Goal: Task Accomplishment & Management: Manage account settings

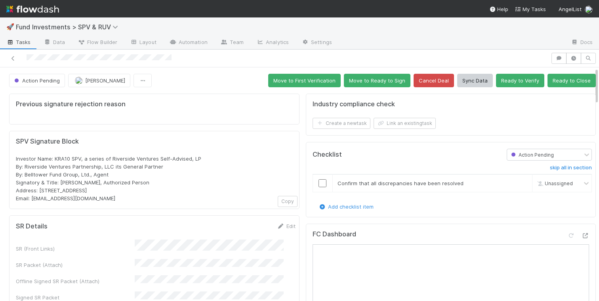
scroll to position [156, 0]
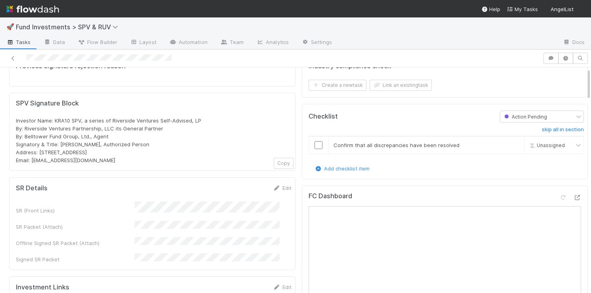
scroll to position [155, 0]
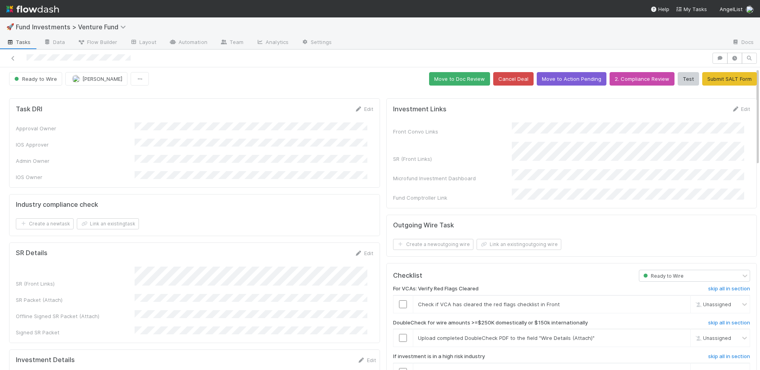
drag, startPoint x: 354, startPoint y: 247, endPoint x: 291, endPoint y: 205, distance: 76.6
click at [355, 251] on icon at bounding box center [359, 253] width 8 height 5
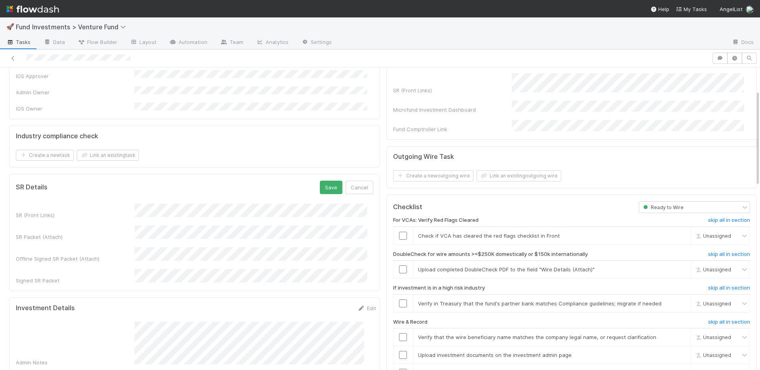
scroll to position [72, 0]
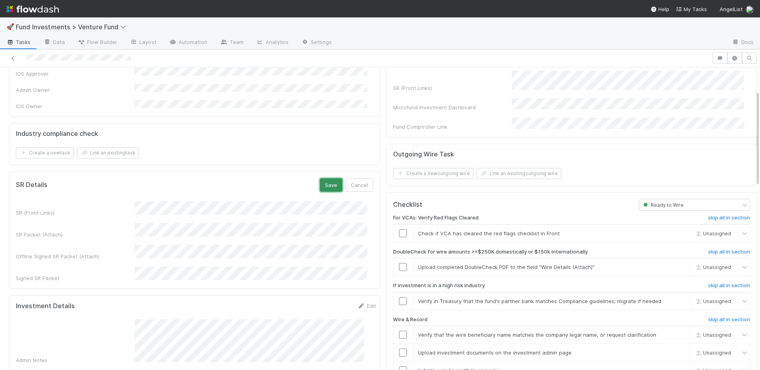
click at [323, 178] on button "Save" at bounding box center [331, 184] width 23 height 13
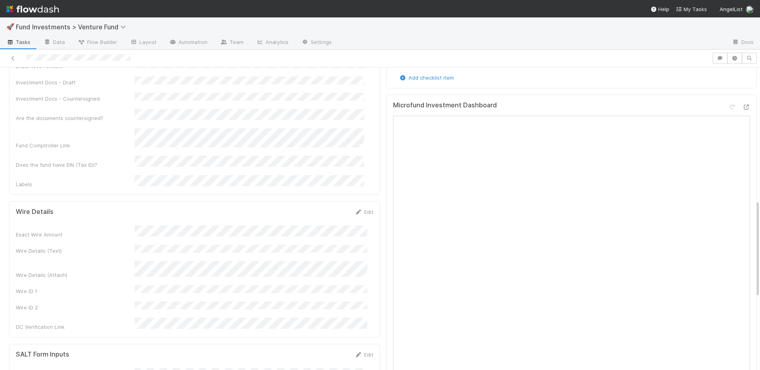
scroll to position [149, 0]
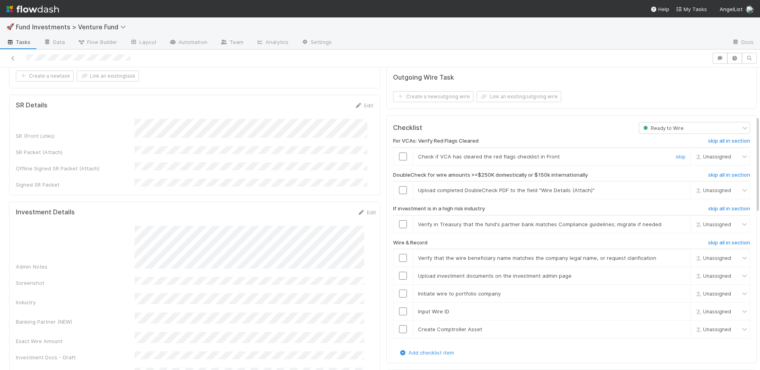
click at [399, 152] on input "checkbox" at bounding box center [403, 156] width 8 height 8
click at [395, 181] on td at bounding box center [403, 190] width 20 height 18
click at [676, 221] on link "skip" at bounding box center [681, 224] width 10 height 6
click at [399, 186] on input "checkbox" at bounding box center [403, 190] width 8 height 8
click at [399, 254] on input "checkbox" at bounding box center [403, 258] width 8 height 8
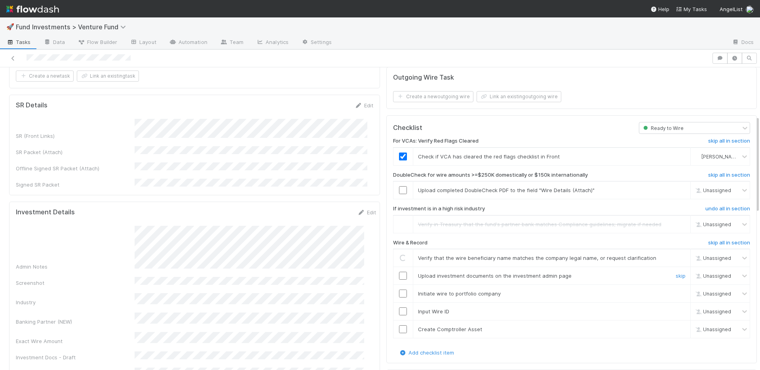
click at [399, 272] on input "checkbox" at bounding box center [403, 276] width 8 height 8
click at [399, 290] on input "checkbox" at bounding box center [403, 294] width 8 height 8
checkbox input "true"
click at [399, 307] on input "checkbox" at bounding box center [403, 311] width 8 height 8
click at [399, 325] on input "checkbox" at bounding box center [403, 329] width 8 height 8
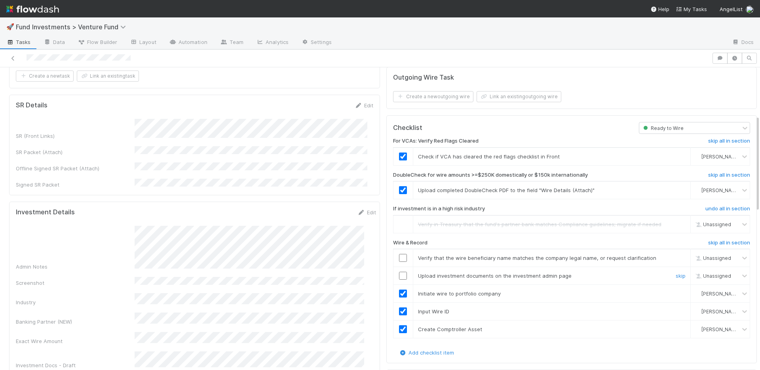
drag, startPoint x: 397, startPoint y: 267, endPoint x: 400, endPoint y: 253, distance: 14.1
click at [399, 272] on input "checkbox" at bounding box center [403, 276] width 8 height 8
click at [399, 254] on input "checkbox" at bounding box center [403, 258] width 8 height 8
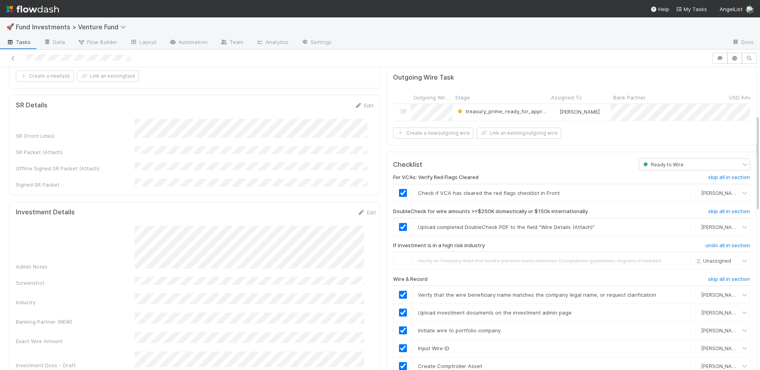
click at [157, 248] on div "Admin Notes" at bounding box center [196, 248] width 360 height 45
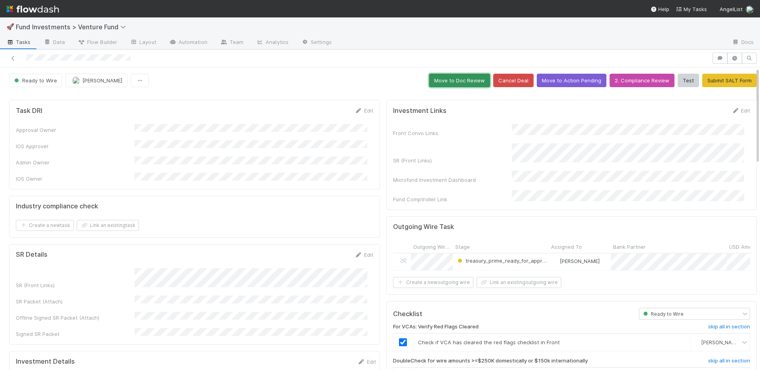
click at [444, 84] on button "Move to Doc Review" at bounding box center [459, 80] width 61 height 13
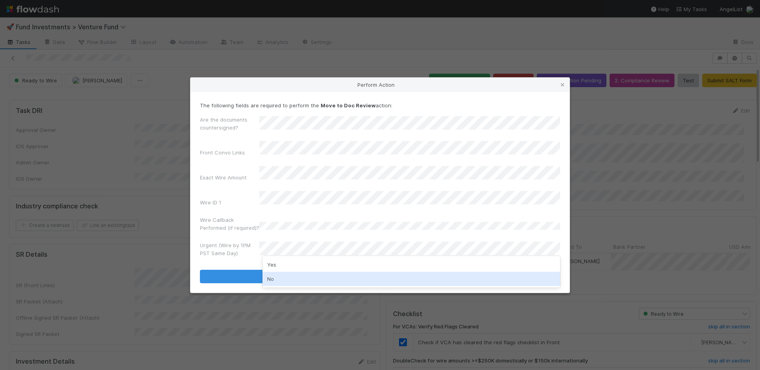
click at [276, 273] on div "No" at bounding box center [412, 279] width 298 height 14
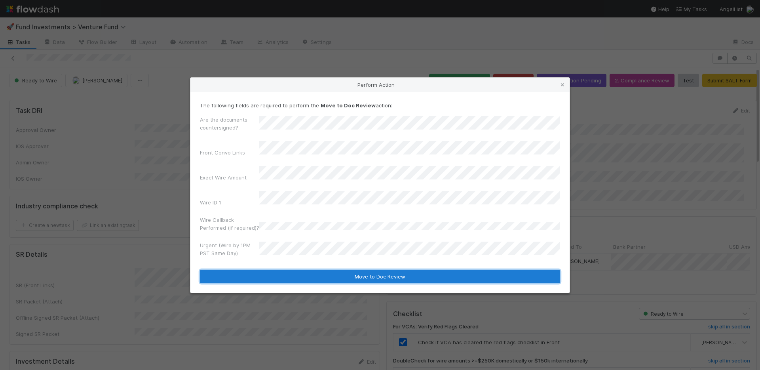
click at [278, 270] on button "Move to Doc Review" at bounding box center [380, 276] width 360 height 13
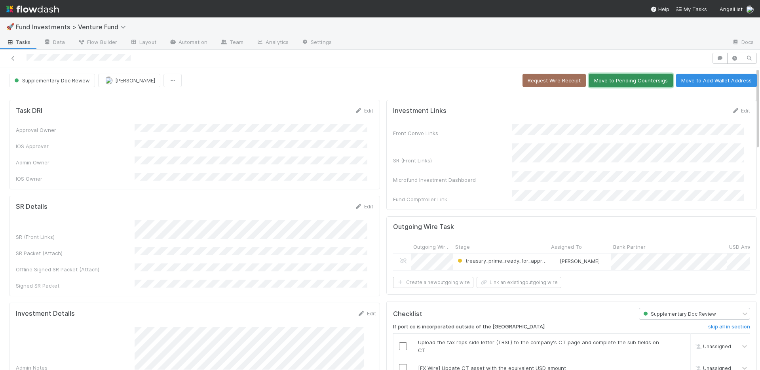
click at [619, 82] on button "Move to Pending Countersigs" at bounding box center [631, 80] width 84 height 13
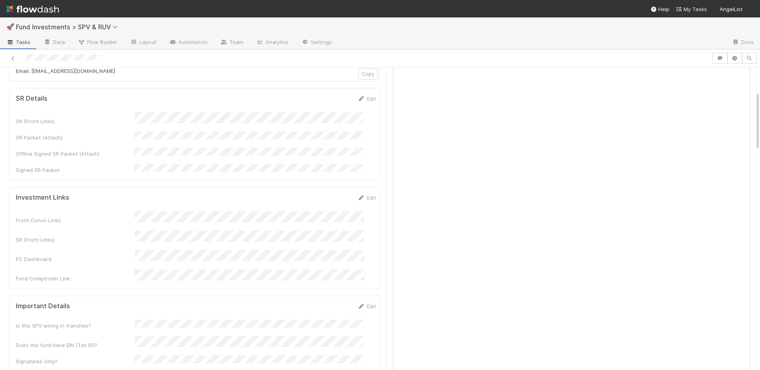
scroll to position [109, 0]
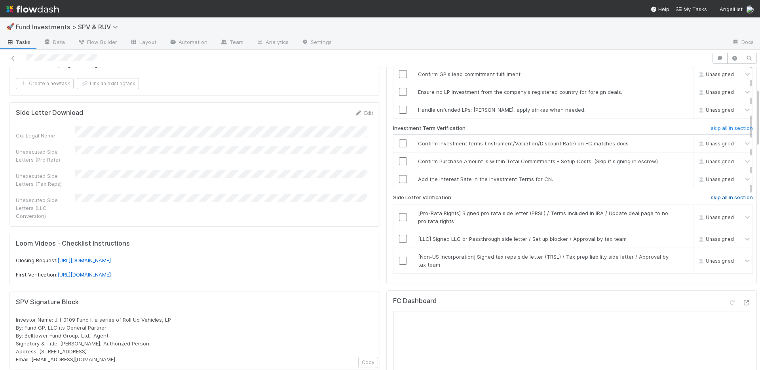
click at [712, 198] on h6 "skip all in section" at bounding box center [732, 197] width 42 height 6
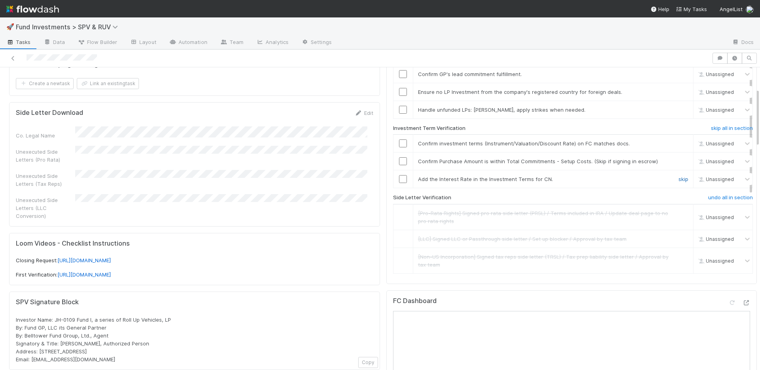
click at [679, 179] on link "skip" at bounding box center [684, 179] width 10 height 6
click at [401, 160] on div at bounding box center [403, 161] width 19 height 8
click at [399, 143] on input "checkbox" at bounding box center [403, 143] width 8 height 8
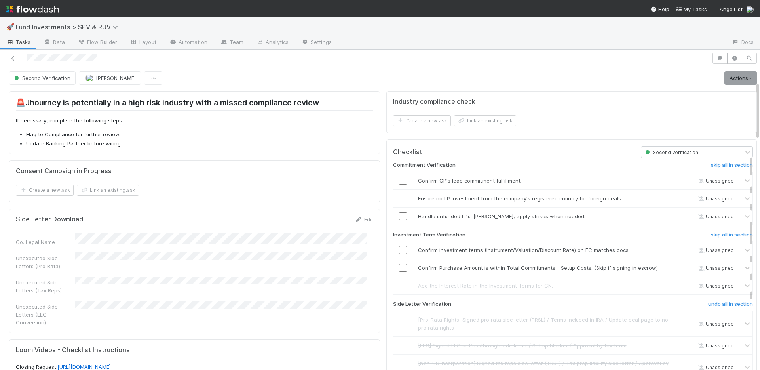
scroll to position [0, 0]
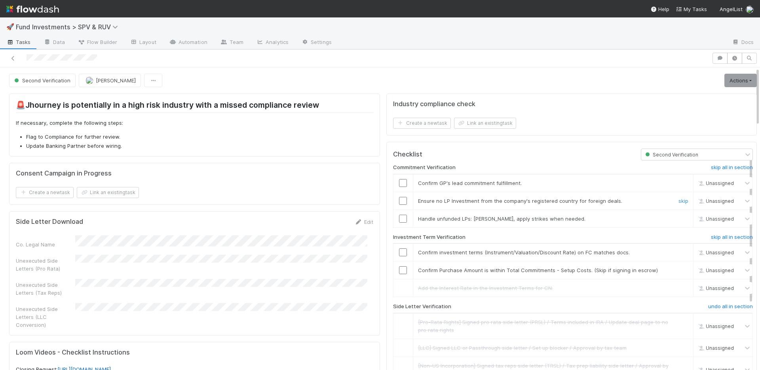
click at [399, 200] on input "checkbox" at bounding box center [403, 201] width 8 height 8
click at [399, 220] on input "checkbox" at bounding box center [403, 219] width 8 height 8
click at [399, 251] on input "checkbox" at bounding box center [403, 252] width 8 height 8
click at [399, 270] on input "checkbox" at bounding box center [403, 270] width 8 height 8
drag, startPoint x: 397, startPoint y: 180, endPoint x: 409, endPoint y: 178, distance: 12.4
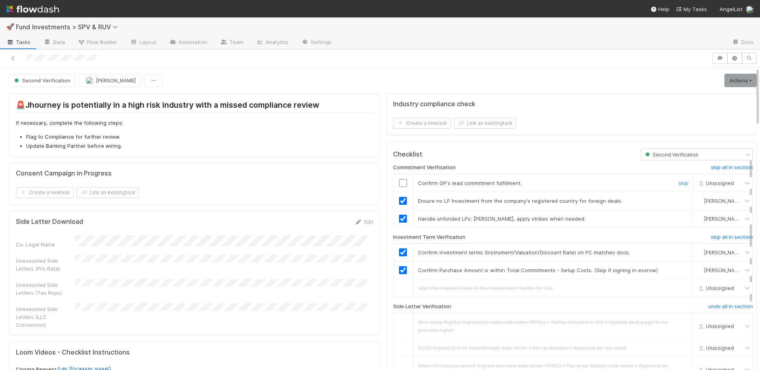
click at [399, 180] on input "checkbox" at bounding box center [403, 183] width 8 height 8
click at [725, 84] on link "Actions" at bounding box center [741, 80] width 32 height 13
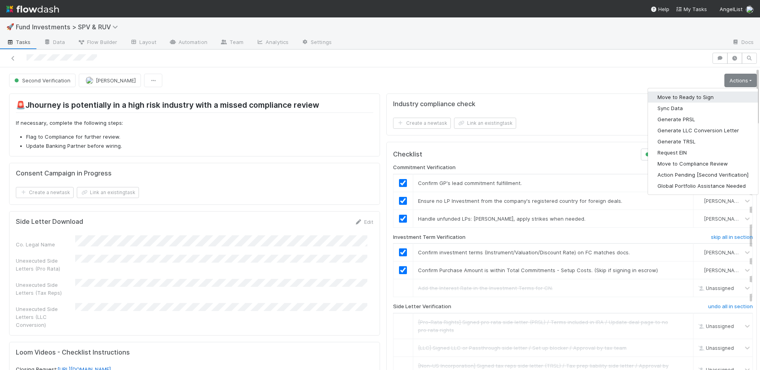
click at [696, 97] on button "Move to Ready to Sign" at bounding box center [703, 96] width 110 height 11
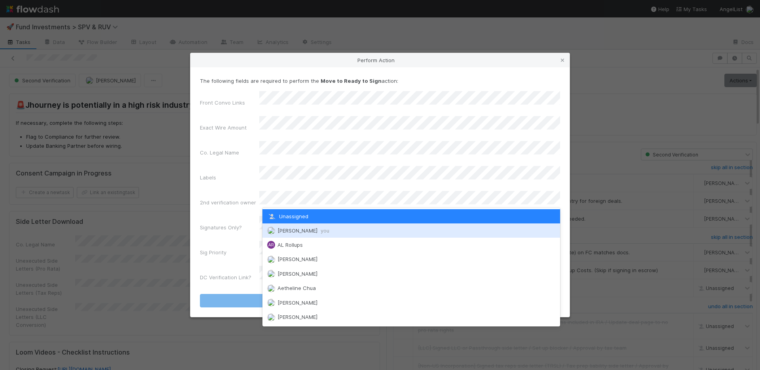
click at [306, 232] on span "Nate Richards you" at bounding box center [304, 230] width 52 height 6
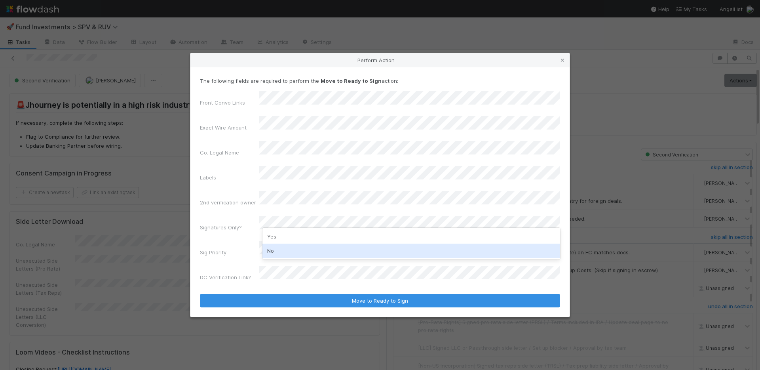
click at [303, 247] on div "No" at bounding box center [412, 251] width 298 height 14
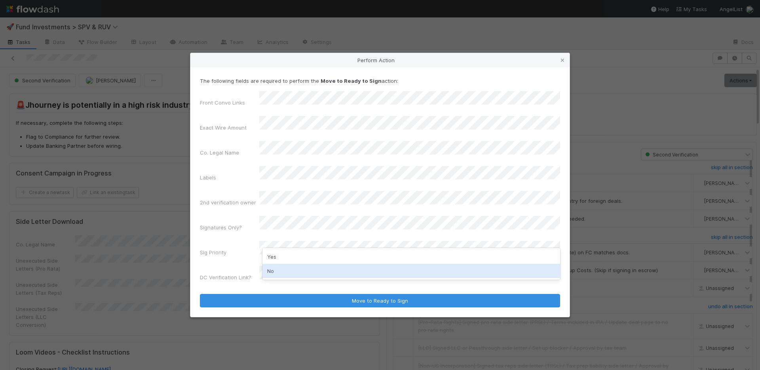
click at [295, 265] on div "No" at bounding box center [412, 271] width 298 height 14
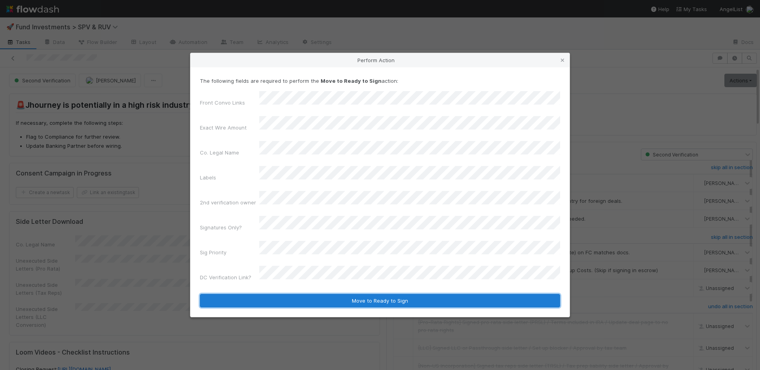
click at [315, 294] on button "Move to Ready to Sign" at bounding box center [380, 300] width 360 height 13
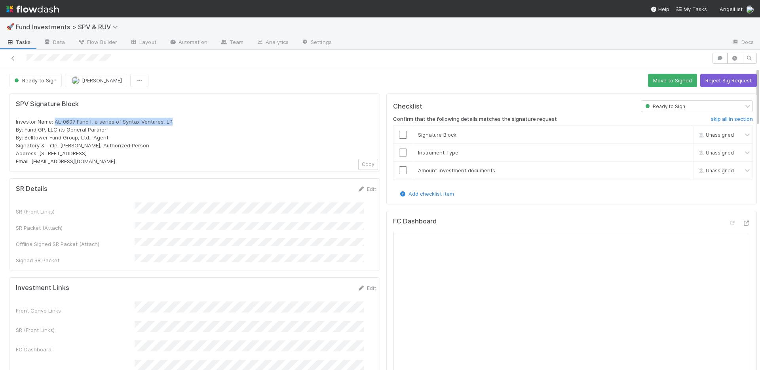
drag, startPoint x: 176, startPoint y: 120, endPoint x: 54, endPoint y: 120, distance: 122.0
click at [54, 120] on div "Investor Name: AL-0607 Fund I, a series of Syntax Ventures, LP By: Fund GP, LLC…" at bounding box center [195, 142] width 358 height 48
copy span "AL-0607 Fund I, a series of Syntax Ventures, LP"
drag, startPoint x: 111, startPoint y: 135, endPoint x: 14, endPoint y: 120, distance: 98.6
click at [14, 120] on div "SPV Signature Block Investor Name: AL-0607 Fund I, a series of Syntax Ventures,…" at bounding box center [194, 132] width 371 height 78
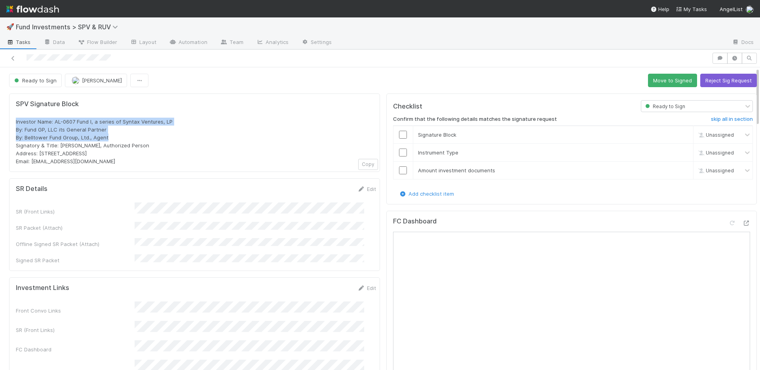
copy span "Investor Name: AL-0607 Fund I, a series of Syntax Ventures, LP By: Fund GP, LLC…"
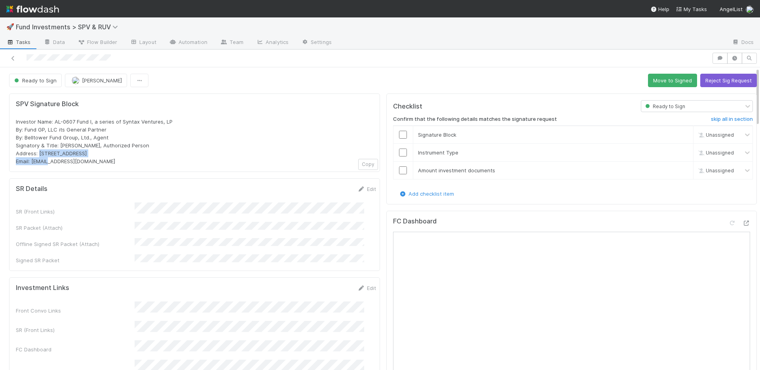
drag, startPoint x: 119, startPoint y: 153, endPoint x: 38, endPoint y: 152, distance: 80.4
click at [38, 152] on div "Investor Name: AL-0607 Fund I, a series of Syntax Ventures, LP By: Fund GP, LLC…" at bounding box center [195, 142] width 358 height 48
copy span "PO Box 3217, Seattle, WA 98114"
drag, startPoint x: 99, startPoint y: 159, endPoint x: 31, endPoint y: 160, distance: 68.1
click at [31, 160] on div "Investor Name: AL-0607 Fund I, a series of Syntax Ventures, LP By: Fund GP, LLC…" at bounding box center [195, 142] width 358 height 48
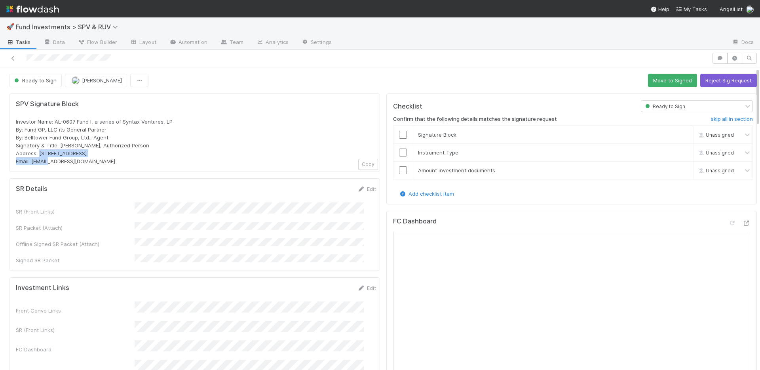
copy span "portfolio@angellist.com"
click at [655, 82] on button "Move to Signed" at bounding box center [672, 80] width 49 height 13
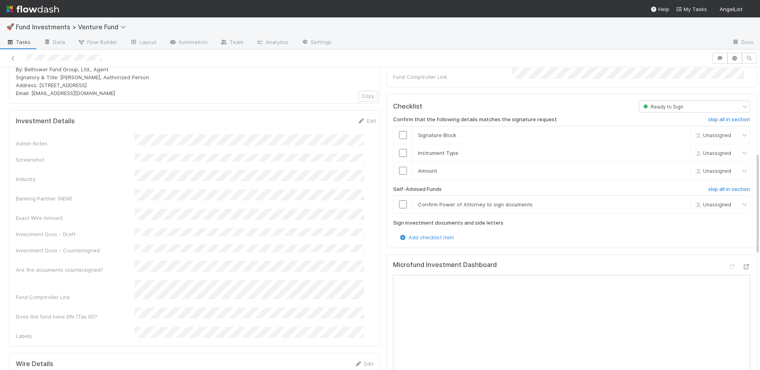
scroll to position [86, 0]
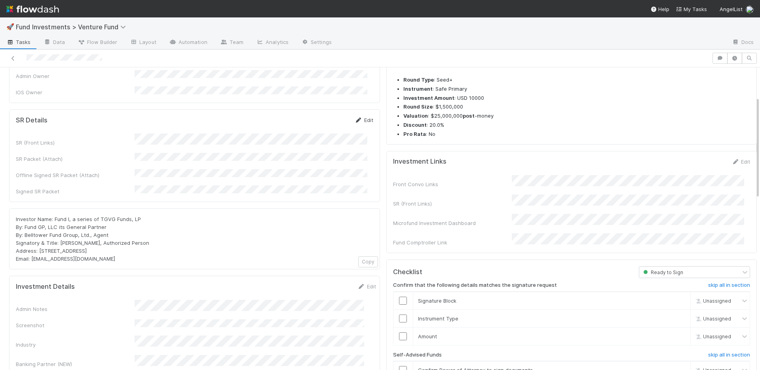
click at [363, 117] on link "Edit" at bounding box center [364, 120] width 19 height 6
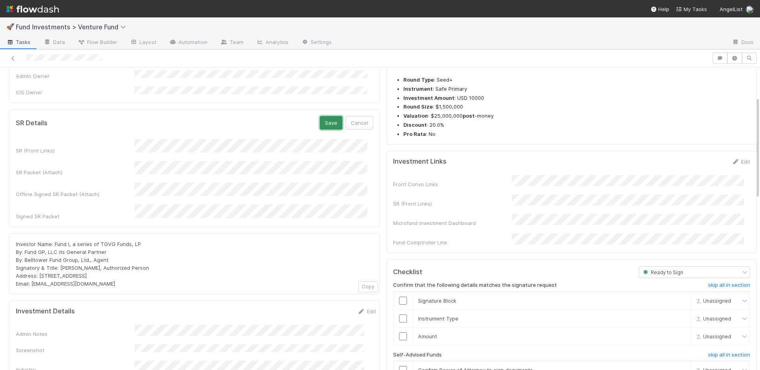
click at [328, 116] on button "Save" at bounding box center [331, 122] width 23 height 13
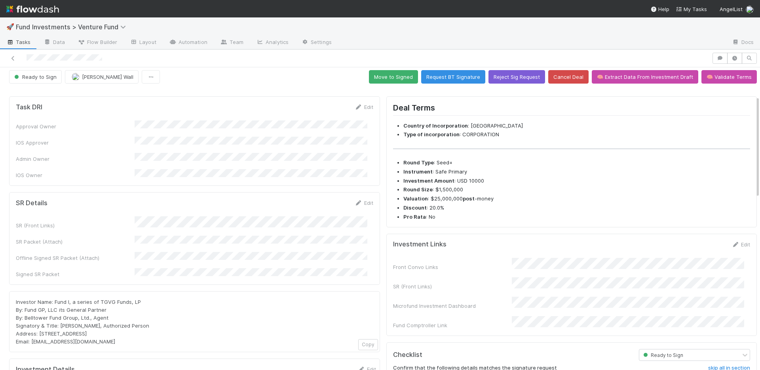
scroll to position [0, 0]
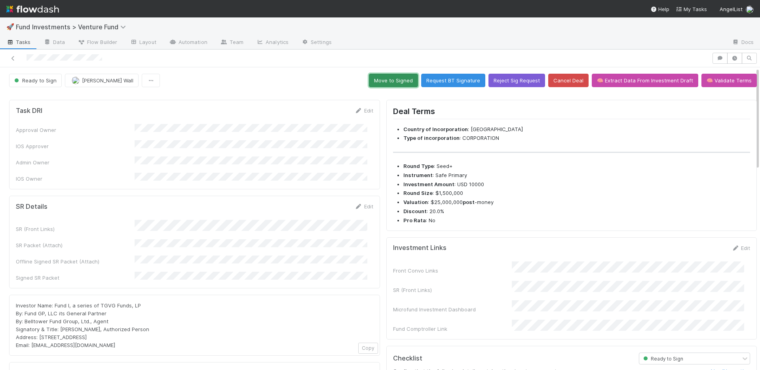
click at [390, 84] on button "Move to Signed" at bounding box center [393, 80] width 49 height 13
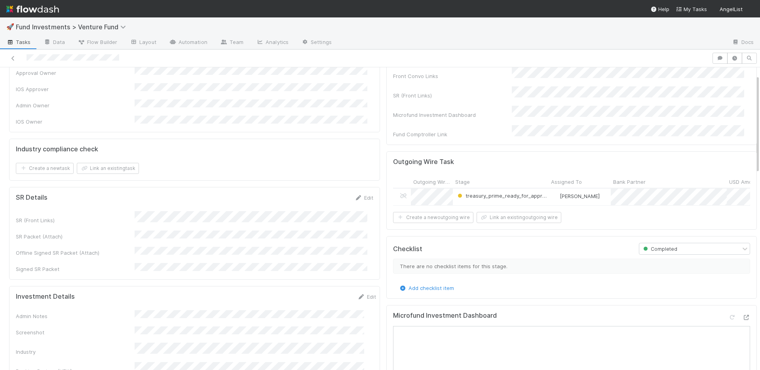
scroll to position [111, 0]
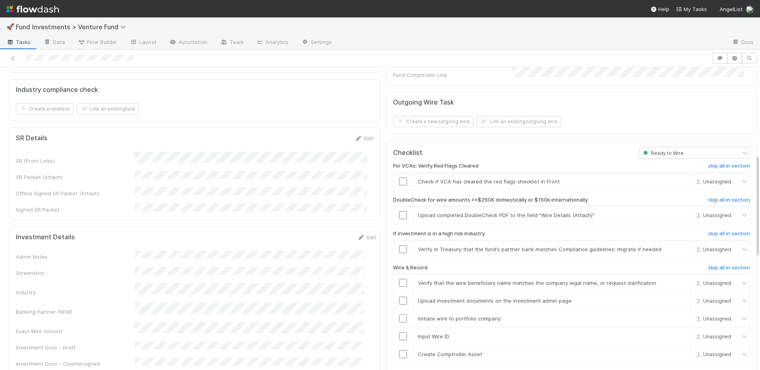
scroll to position [255, 0]
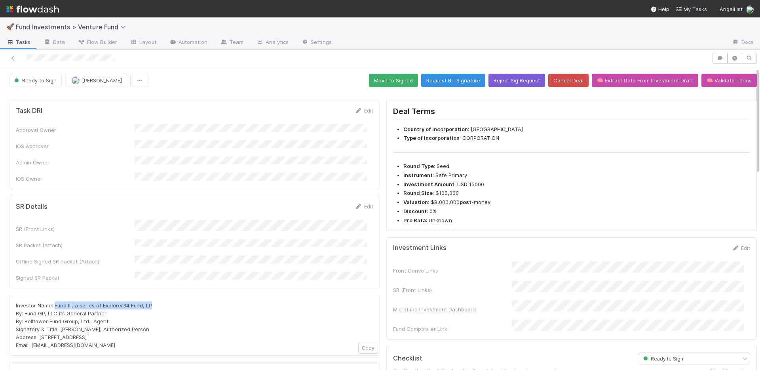
drag, startPoint x: 143, startPoint y: 290, endPoint x: 56, endPoint y: 288, distance: 86.7
click at [54, 301] on div "Investor Name: Fund III, a series of Explorer34 Fund, LP By: Fund GP, LLC its G…" at bounding box center [195, 325] width 358 height 48
copy span "Fund III, a series of Explorer34 Fund, LP"
click at [357, 203] on link "Edit" at bounding box center [364, 206] width 19 height 6
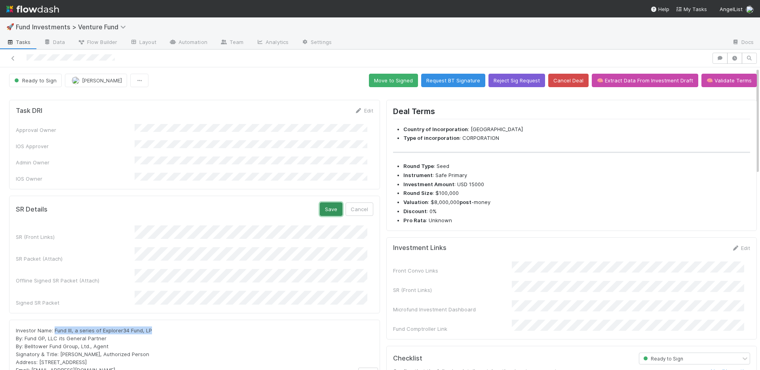
drag, startPoint x: 322, startPoint y: 202, endPoint x: 325, endPoint y: 192, distance: 9.9
click at [322, 202] on button "Save" at bounding box center [331, 208] width 23 height 13
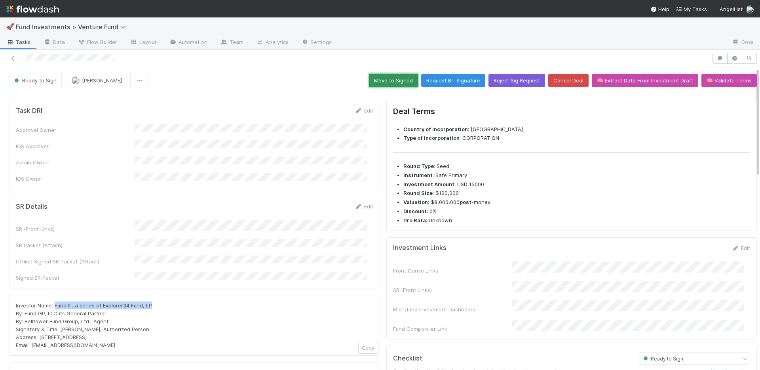
click at [385, 81] on button "Move to Signed" at bounding box center [393, 80] width 49 height 13
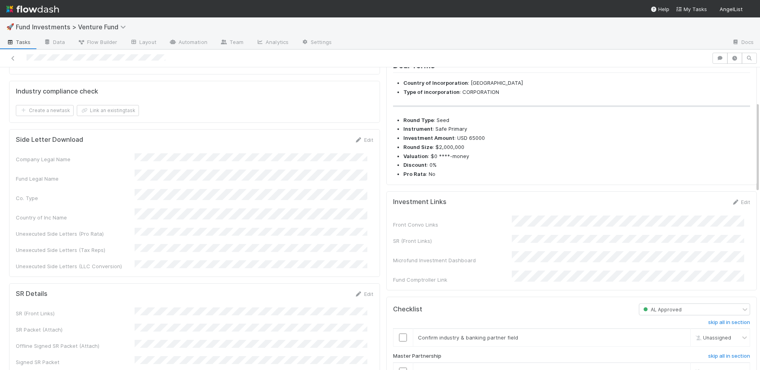
scroll to position [171, 0]
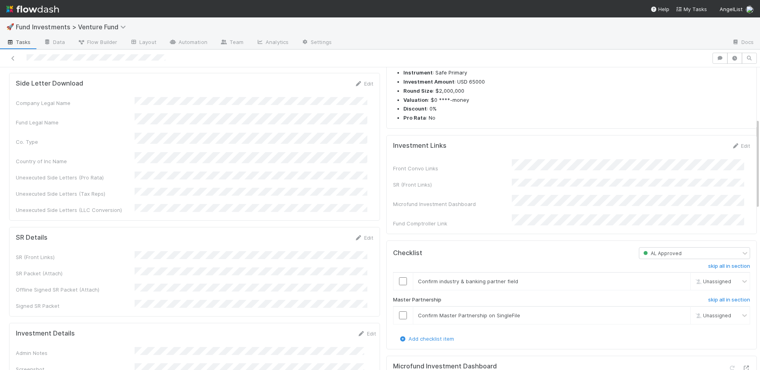
drag, startPoint x: 733, startPoint y: 161, endPoint x: 699, endPoint y: 173, distance: 37.0
click at [733, 149] on link "Edit" at bounding box center [741, 146] width 19 height 6
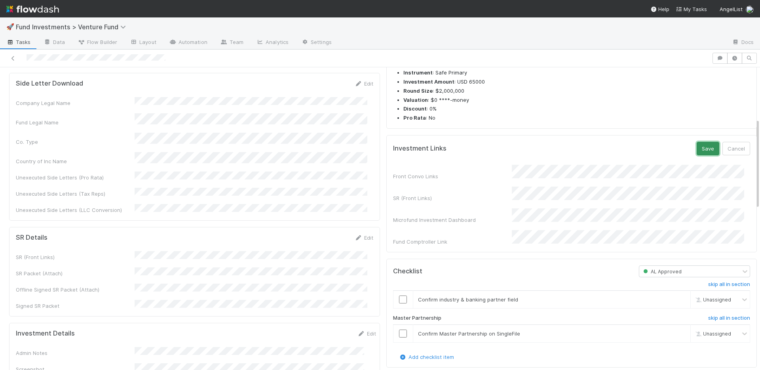
click at [697, 155] on button "Save" at bounding box center [708, 148] width 23 height 13
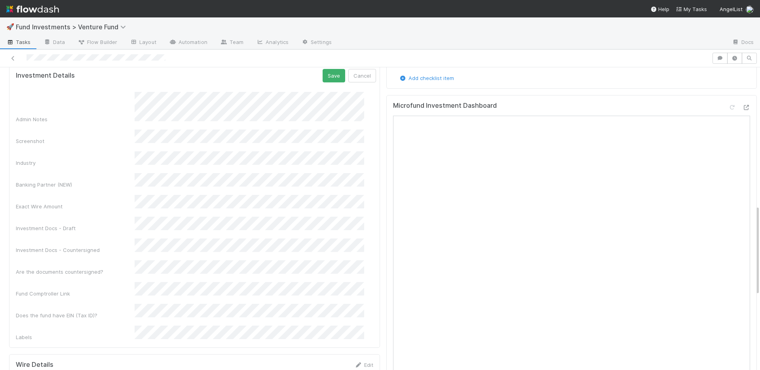
scroll to position [462, 0]
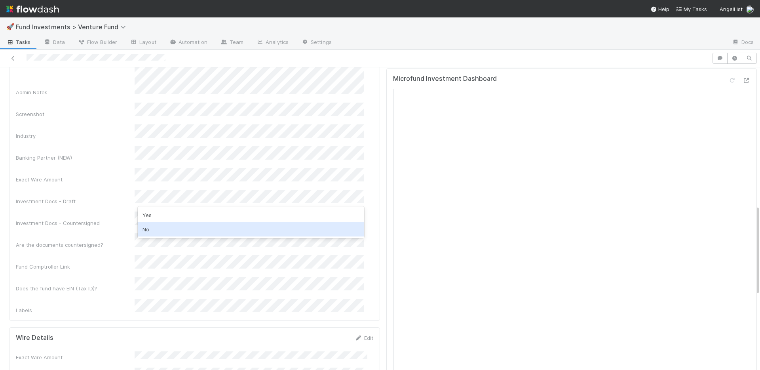
click at [160, 227] on div "No" at bounding box center [251, 229] width 227 height 14
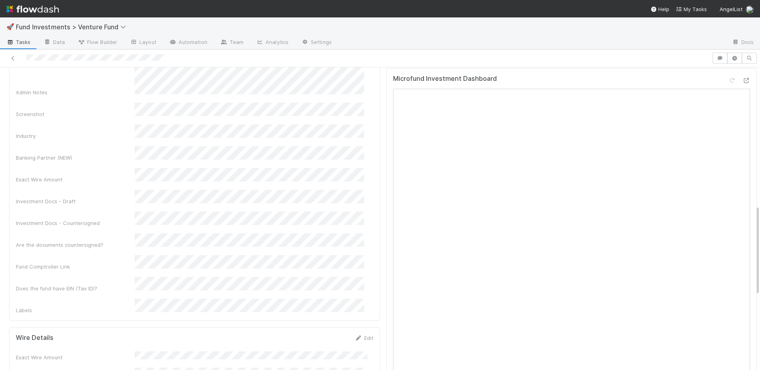
scroll to position [307, 0]
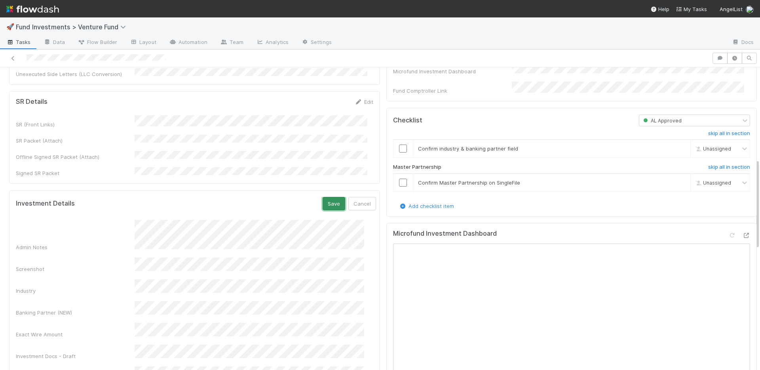
click at [323, 197] on button "Save" at bounding box center [334, 203] width 23 height 13
click at [360, 198] on link "Edit" at bounding box center [367, 201] width 19 height 6
click at [323, 197] on button "Save" at bounding box center [334, 203] width 23 height 13
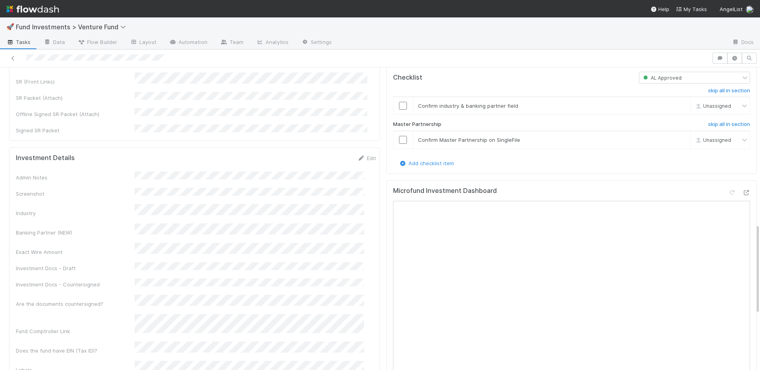
scroll to position [524, 0]
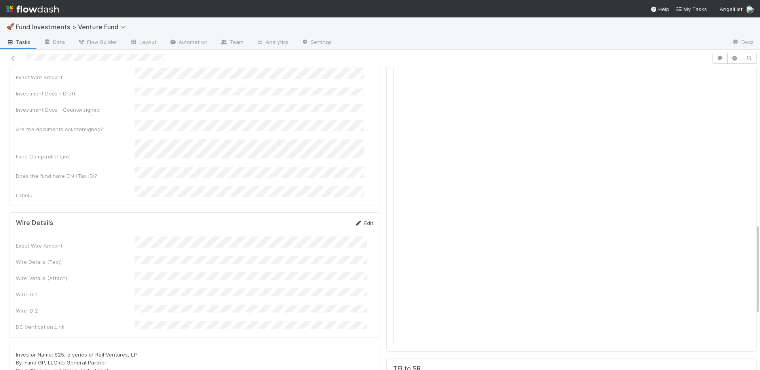
click at [362, 220] on link "Edit" at bounding box center [364, 223] width 19 height 6
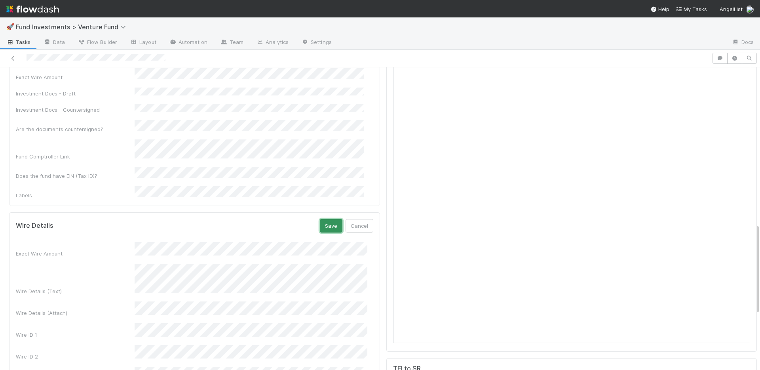
click at [327, 219] on button "Save" at bounding box center [331, 225] width 23 height 13
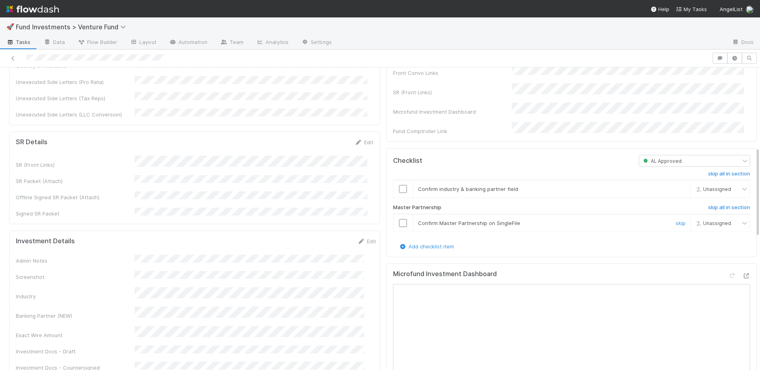
click at [399, 227] on input "checkbox" at bounding box center [403, 223] width 8 height 8
click at [399, 193] on input "checkbox" at bounding box center [403, 189] width 8 height 8
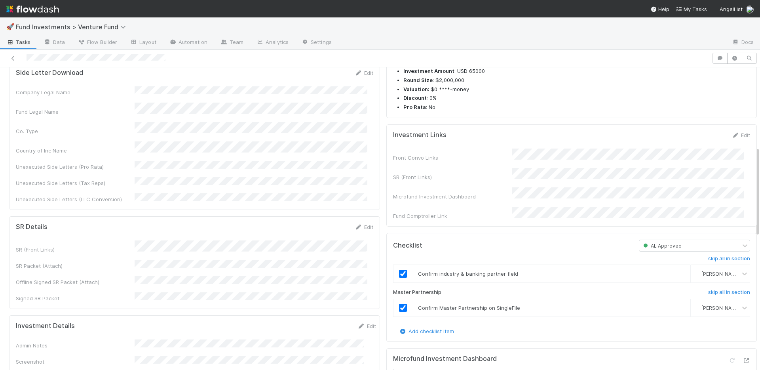
scroll to position [0, 0]
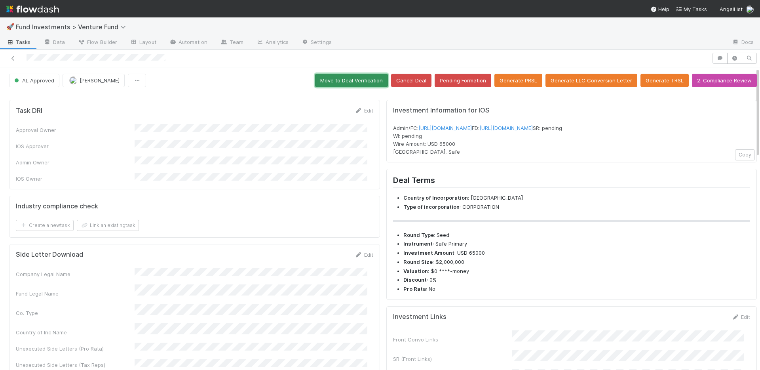
click at [355, 82] on button "Move to Deal Verification" at bounding box center [351, 80] width 73 height 13
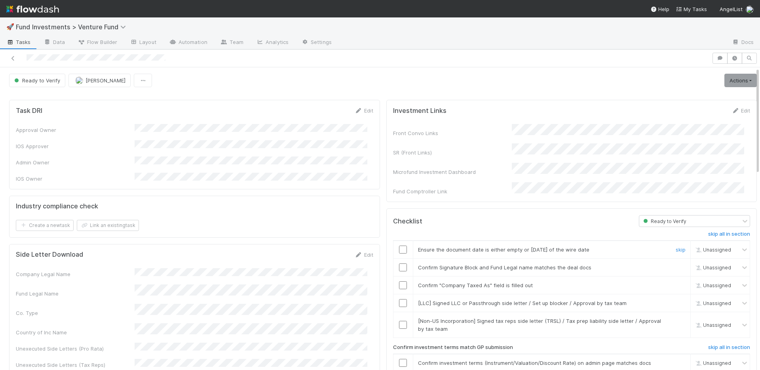
click at [399, 246] on input "checkbox" at bounding box center [403, 250] width 8 height 8
click at [399, 263] on input "checkbox" at bounding box center [403, 267] width 8 height 8
click at [399, 281] on input "checkbox" at bounding box center [403, 285] width 8 height 8
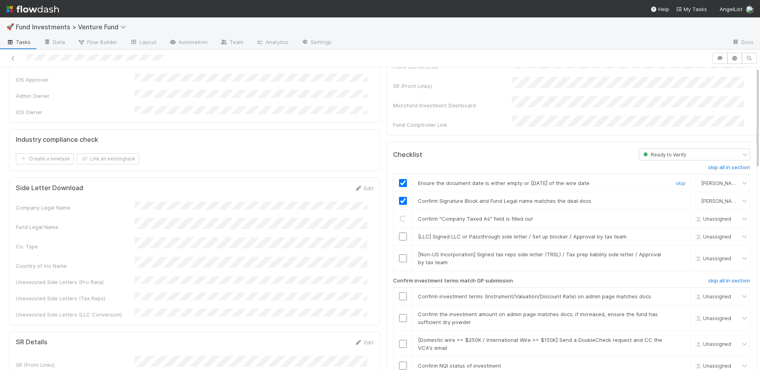
scroll to position [154, 0]
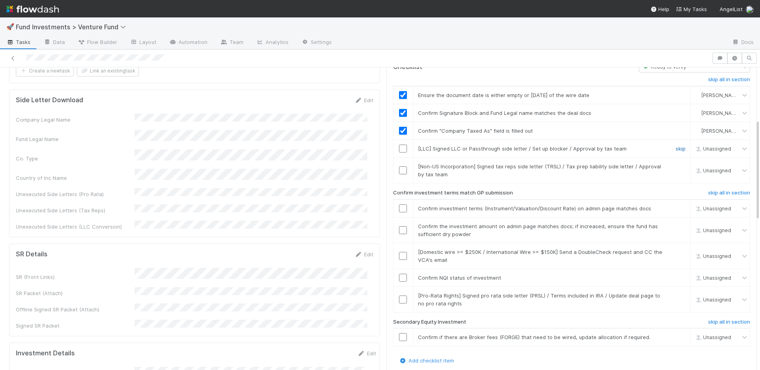
drag, startPoint x: 665, startPoint y: 141, endPoint x: 665, endPoint y: 149, distance: 8.0
click at [676, 145] on link "skip" at bounding box center [681, 148] width 10 height 6
click at [676, 163] on link "skip" at bounding box center [681, 166] width 10 height 6
click at [399, 204] on input "checkbox" at bounding box center [403, 208] width 8 height 8
click at [399, 226] on input "checkbox" at bounding box center [403, 230] width 8 height 8
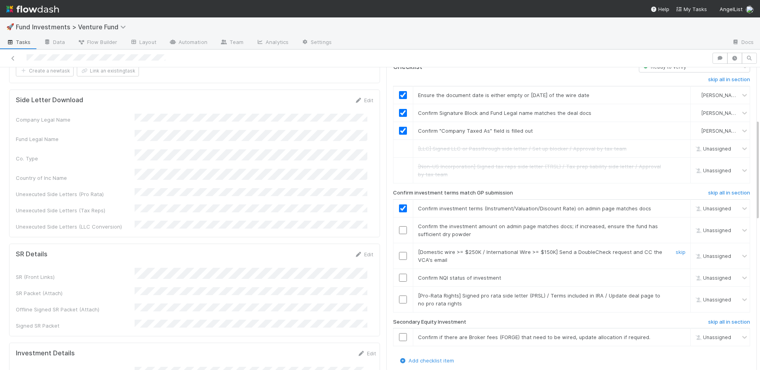
checkbox input "true"
drag, startPoint x: 395, startPoint y: 269, endPoint x: 498, endPoint y: 289, distance: 104.5
click at [399, 274] on input "checkbox" at bounding box center [403, 278] width 8 height 8
click at [676, 334] on link "skip" at bounding box center [681, 337] width 10 height 6
click at [676, 292] on link "skip" at bounding box center [681, 295] width 10 height 6
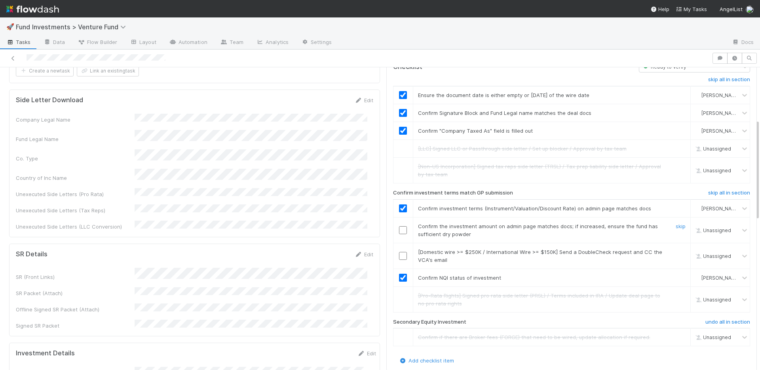
click at [399, 226] on input "checkbox" at bounding box center [403, 230] width 8 height 8
drag, startPoint x: 668, startPoint y: 244, endPoint x: 657, endPoint y: 242, distance: 11.3
click at [676, 249] on link "skip" at bounding box center [681, 252] width 10 height 6
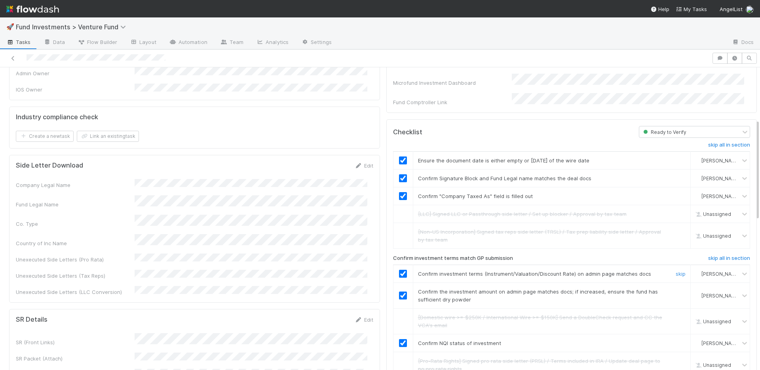
scroll to position [0, 0]
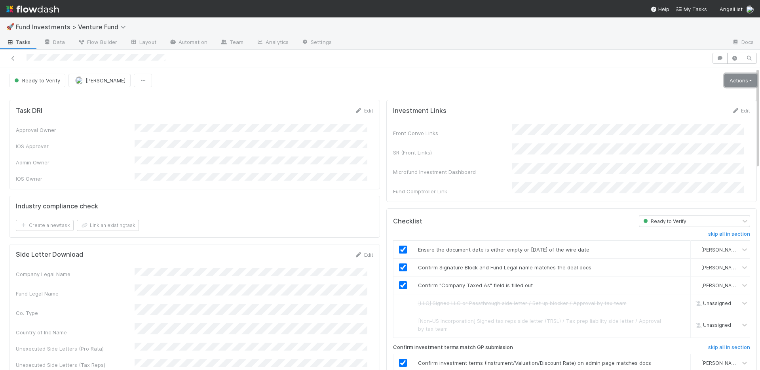
click at [725, 81] on link "Actions" at bounding box center [741, 80] width 32 height 13
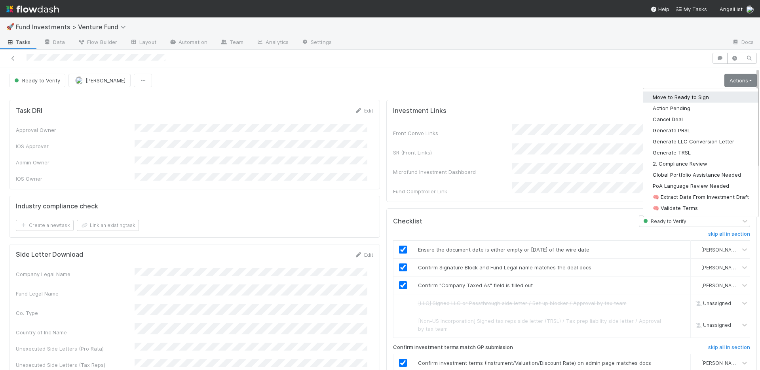
click at [705, 95] on button "Move to Ready to Sign" at bounding box center [701, 96] width 115 height 11
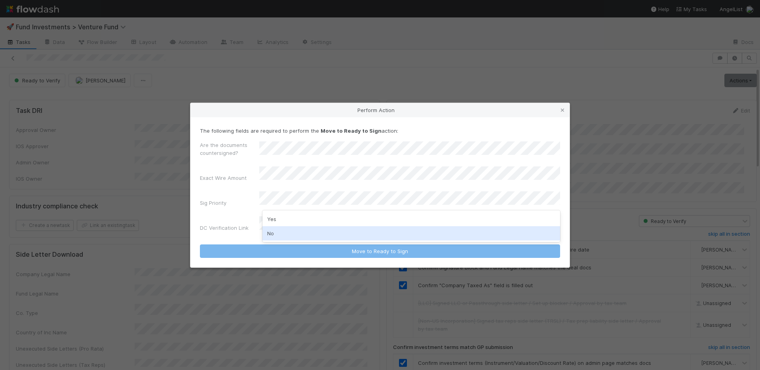
click at [288, 232] on div "No" at bounding box center [412, 233] width 298 height 14
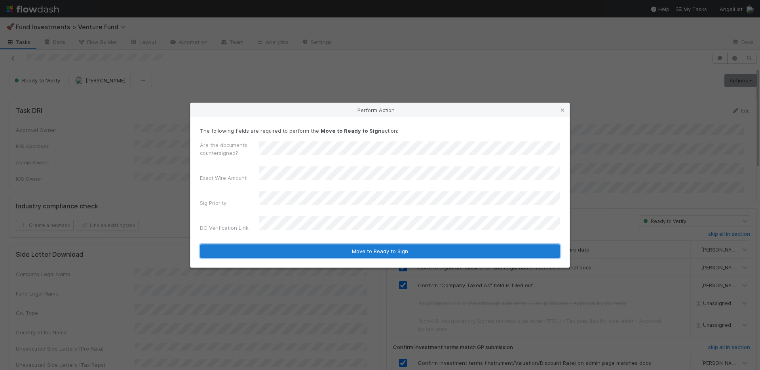
click at [317, 245] on button "Move to Ready to Sign" at bounding box center [380, 250] width 360 height 13
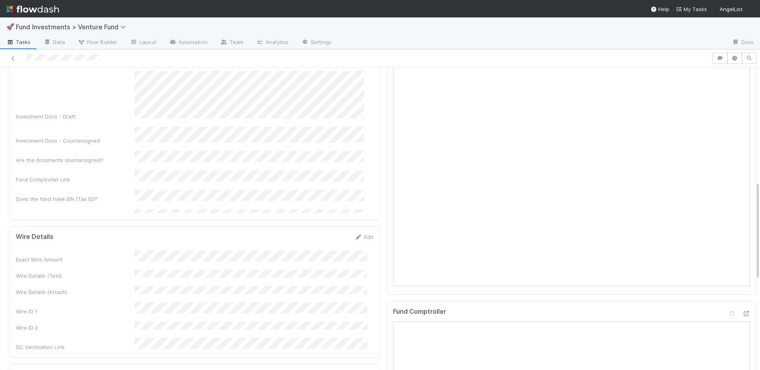
scroll to position [419, 0]
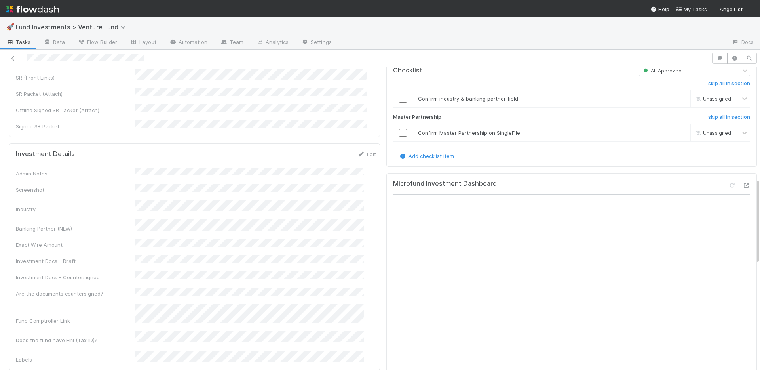
scroll to position [427, 0]
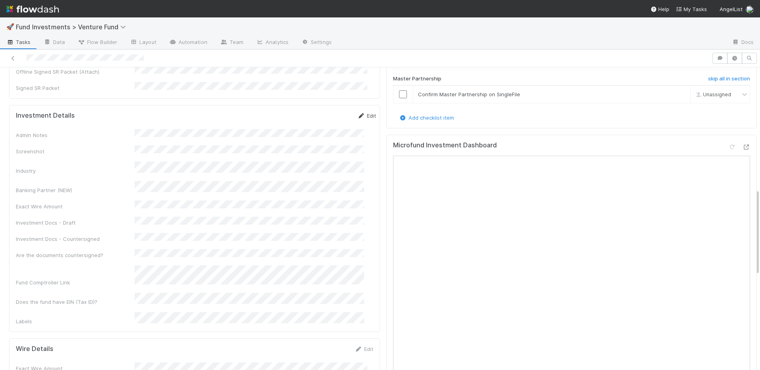
click at [358, 112] on link "Edit" at bounding box center [367, 115] width 19 height 6
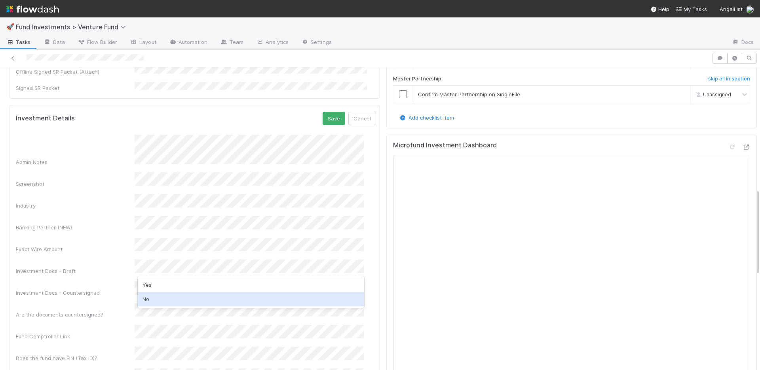
drag, startPoint x: 164, startPoint y: 297, endPoint x: 220, endPoint y: 253, distance: 71.3
click at [164, 297] on div "No" at bounding box center [251, 299] width 227 height 14
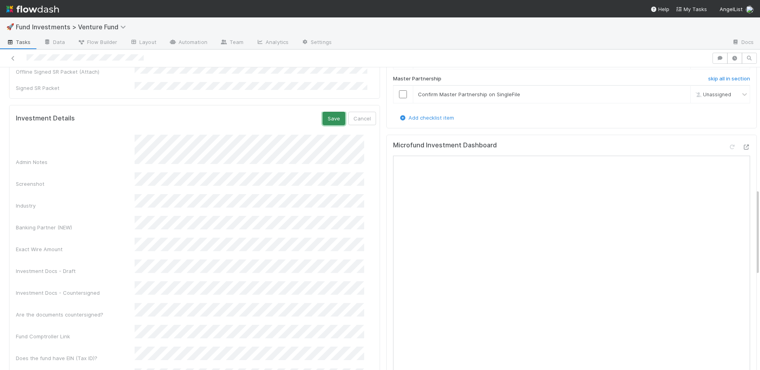
click at [323, 112] on button "Save" at bounding box center [334, 118] width 23 height 13
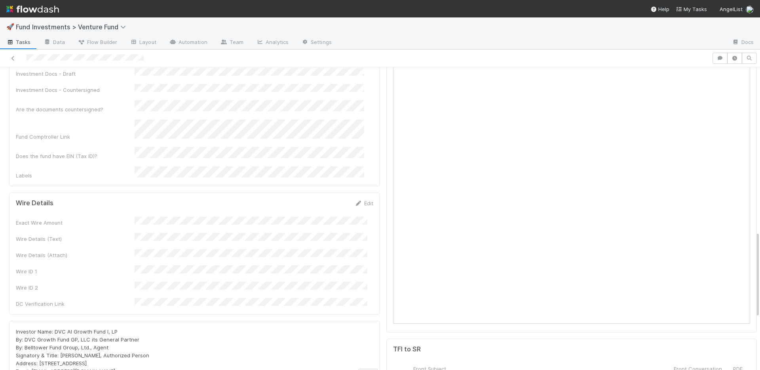
click at [360, 200] on link "Edit" at bounding box center [364, 203] width 19 height 6
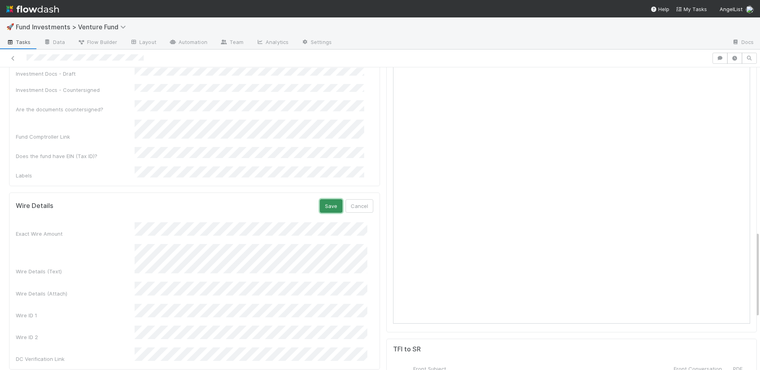
click at [327, 199] on button "Save" at bounding box center [331, 205] width 23 height 13
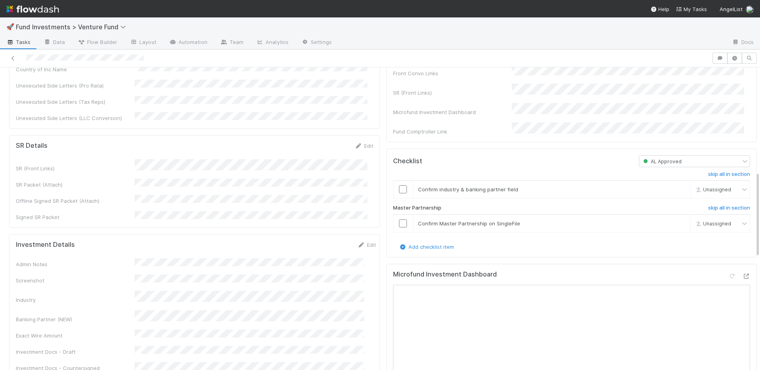
scroll to position [365, 0]
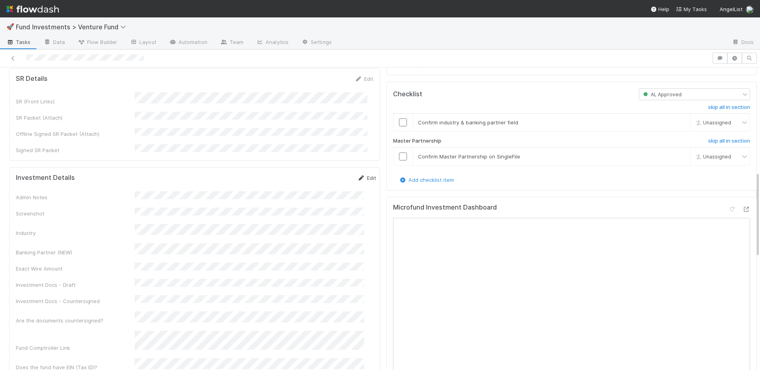
click at [361, 175] on link "Edit" at bounding box center [367, 178] width 19 height 6
click at [324, 174] on button "Save" at bounding box center [334, 180] width 23 height 13
click at [358, 175] on link "Edit" at bounding box center [367, 178] width 19 height 6
drag, startPoint x: 324, startPoint y: 151, endPoint x: 291, endPoint y: 98, distance: 62.0
click at [324, 174] on button "Save" at bounding box center [334, 180] width 23 height 13
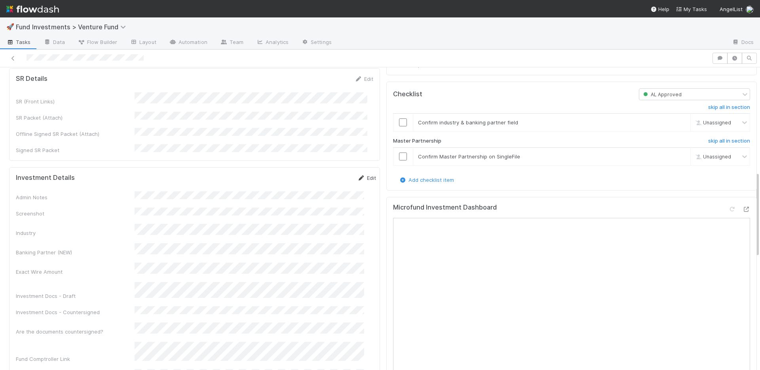
click at [358, 175] on link "Edit" at bounding box center [367, 178] width 19 height 6
click at [309, 174] on div "Investment Details Save Cancel" at bounding box center [196, 180] width 360 height 13
click at [323, 174] on button "Save" at bounding box center [334, 180] width 23 height 13
click at [361, 175] on link "Edit" at bounding box center [367, 178] width 19 height 6
click at [323, 174] on button "Save" at bounding box center [334, 180] width 23 height 13
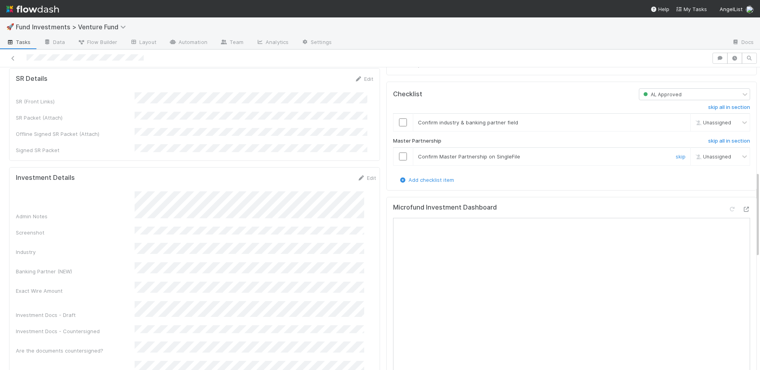
click at [399, 160] on input "checkbox" at bounding box center [403, 156] width 8 height 8
click at [399, 126] on input "checkbox" at bounding box center [403, 122] width 8 height 8
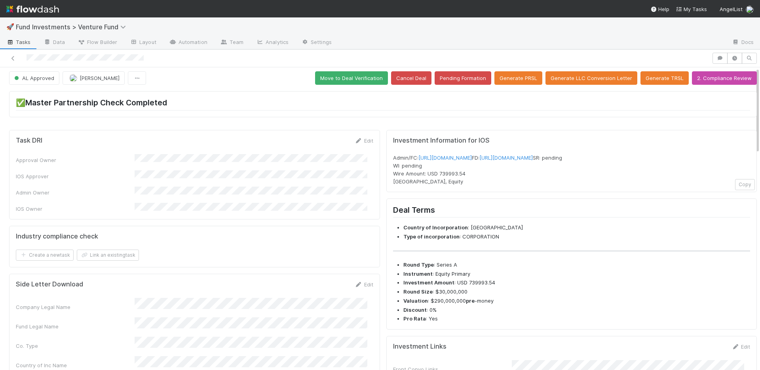
scroll to position [0, 0]
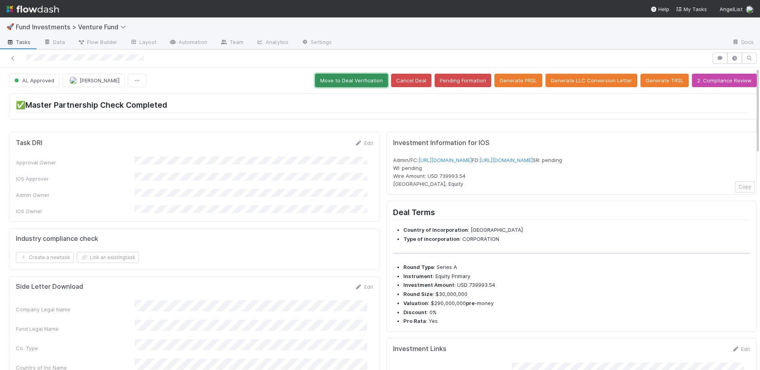
click at [347, 82] on button "Move to Deal Verification" at bounding box center [351, 80] width 73 height 13
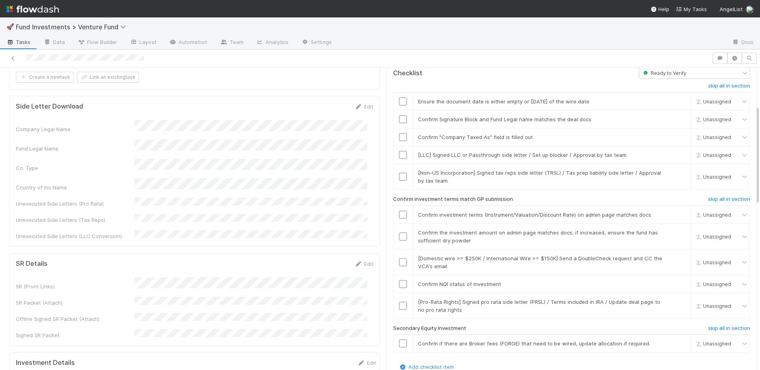
scroll to position [116, 0]
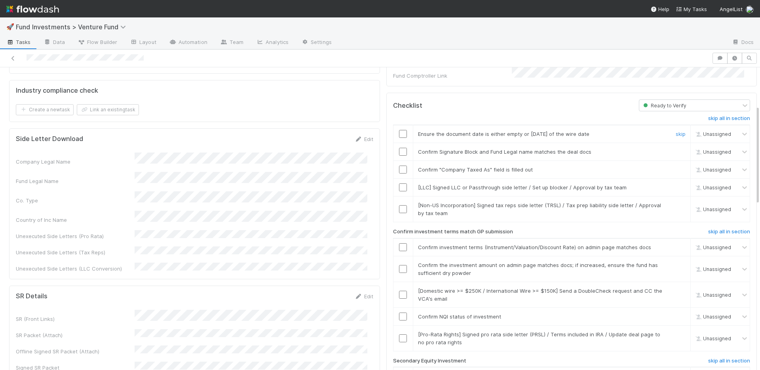
click at [399, 130] on input "checkbox" at bounding box center [403, 134] width 8 height 8
click at [399, 166] on input "checkbox" at bounding box center [403, 170] width 8 height 8
click at [676, 184] on link "skip" at bounding box center [681, 187] width 10 height 6
click at [676, 202] on link "skip" at bounding box center [681, 205] width 10 height 6
click at [399, 243] on input "checkbox" at bounding box center [403, 247] width 8 height 8
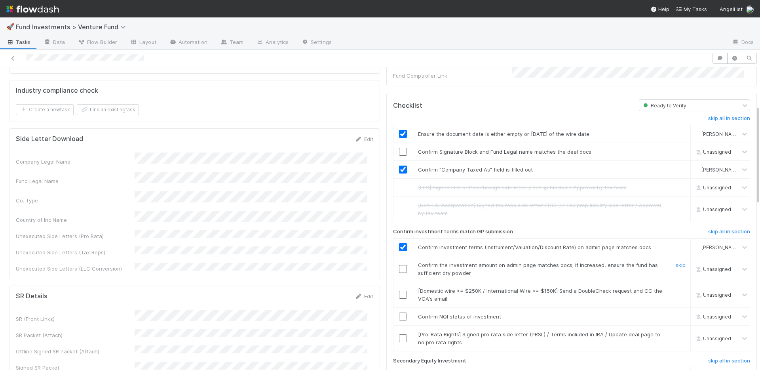
click at [399, 265] on input "checkbox" at bounding box center [403, 269] width 8 height 8
click at [399, 312] on input "checkbox" at bounding box center [403, 316] width 8 height 8
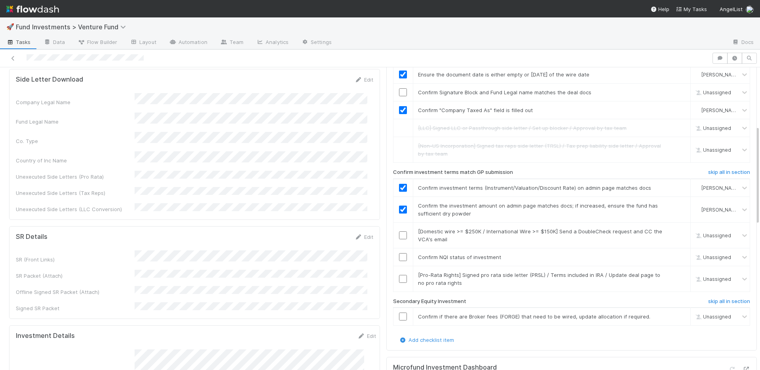
scroll to position [177, 0]
click at [709, 297] on h6 "skip all in section" at bounding box center [730, 300] width 42 height 6
click at [399, 251] on input "checkbox" at bounding box center [403, 255] width 8 height 8
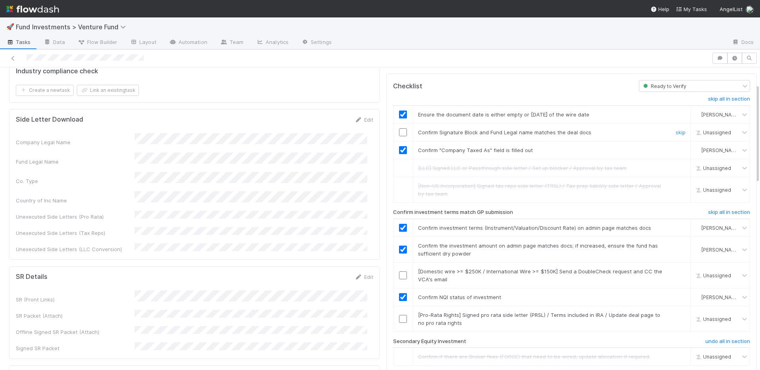
scroll to position [261, 0]
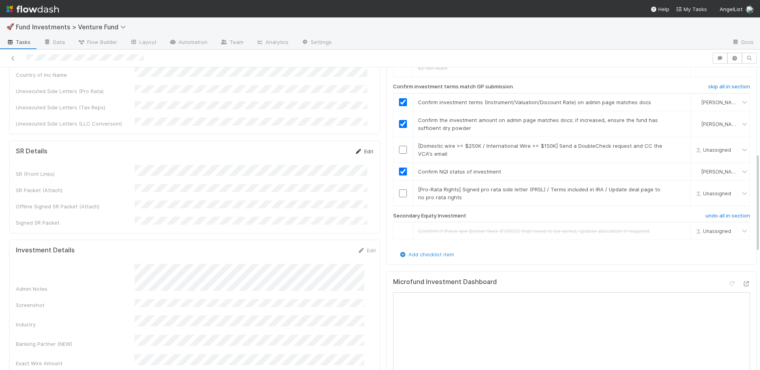
click at [358, 148] on link "Edit" at bounding box center [364, 151] width 19 height 6
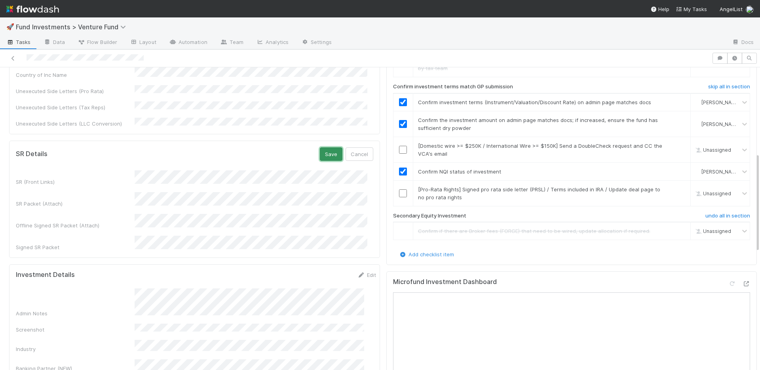
click at [326, 147] on button "Save" at bounding box center [331, 153] width 23 height 13
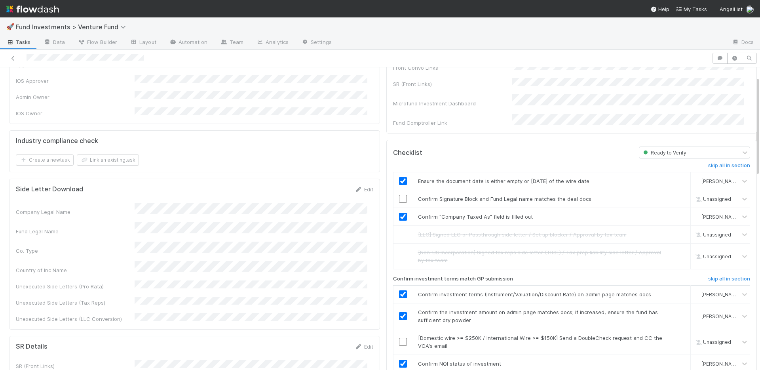
scroll to position [0, 0]
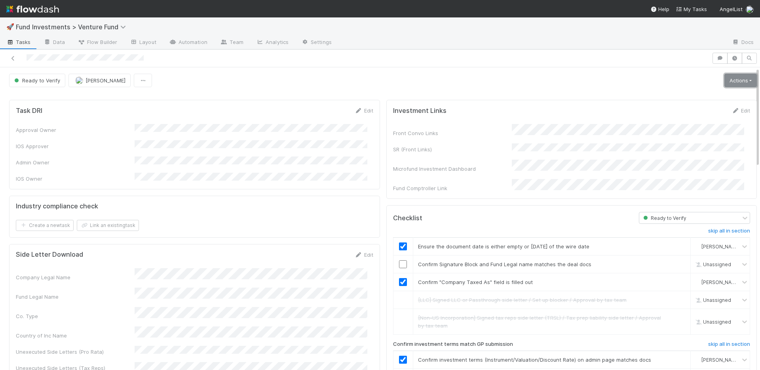
click at [739, 77] on link "Actions" at bounding box center [741, 80] width 32 height 13
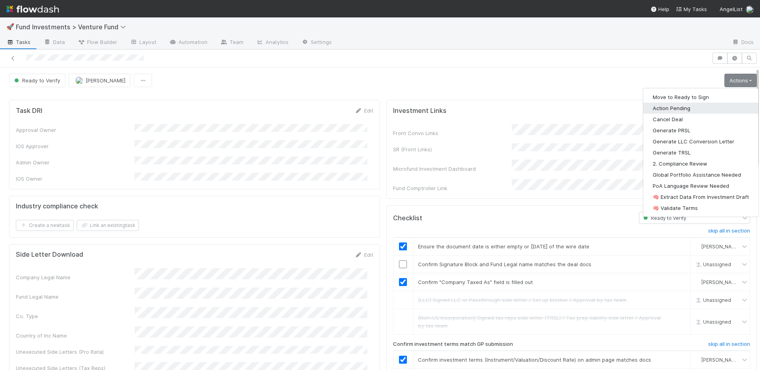
click at [689, 110] on button "Action Pending" at bounding box center [701, 108] width 115 height 11
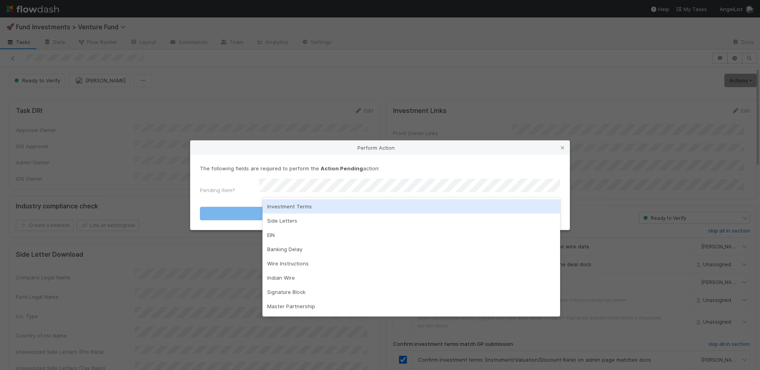
click at [321, 207] on div "Investment Terms" at bounding box center [412, 206] width 298 height 14
click at [321, 207] on button "Action Pending" at bounding box center [380, 213] width 360 height 13
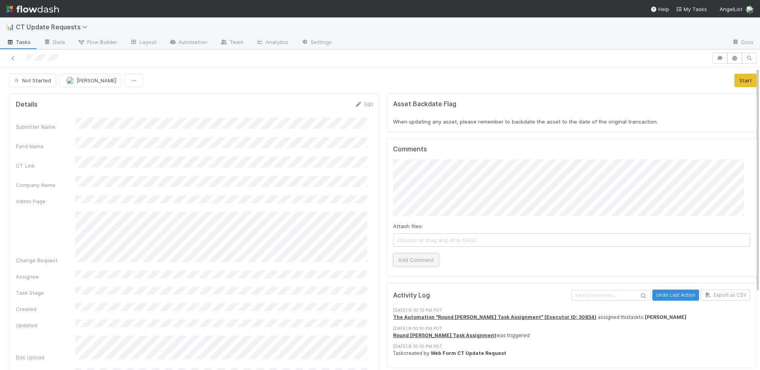
click at [414, 261] on button "Add Comment" at bounding box center [416, 259] width 46 height 13
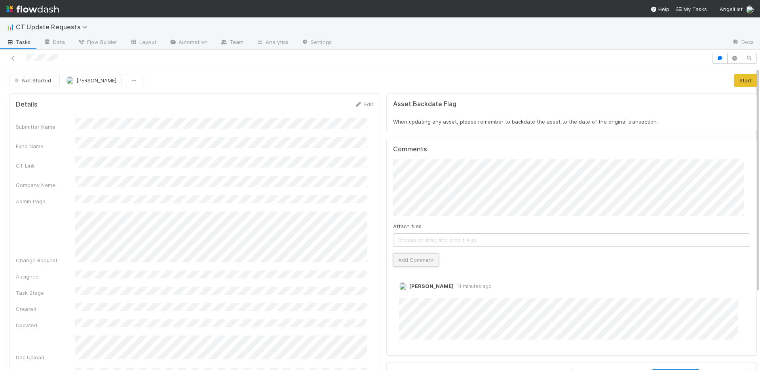
click at [424, 259] on button "Add Comment" at bounding box center [416, 259] width 46 height 13
click at [735, 80] on button "Start" at bounding box center [746, 80] width 23 height 13
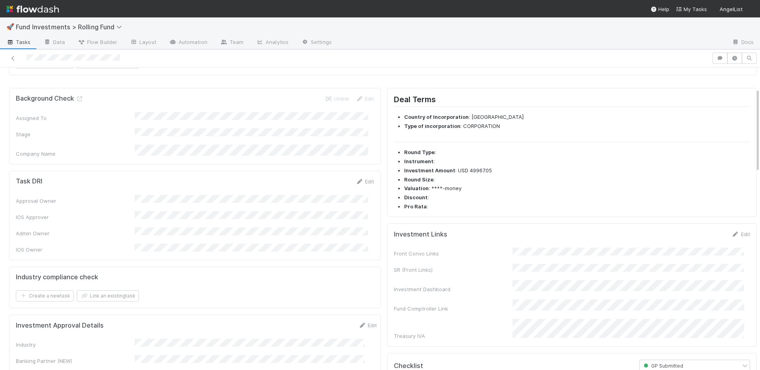
scroll to position [166, 0]
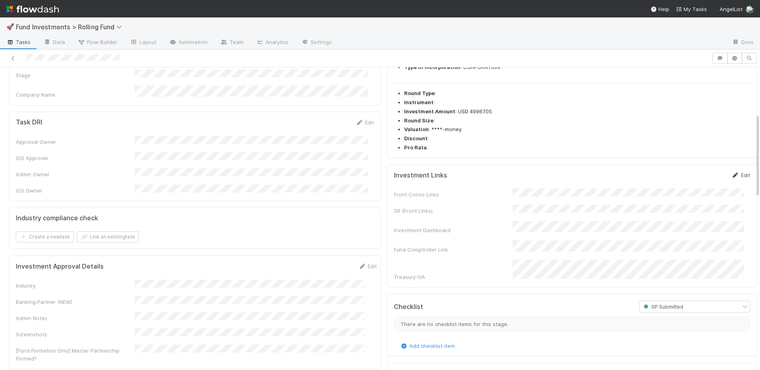
click at [735, 173] on link "Edit" at bounding box center [741, 175] width 19 height 6
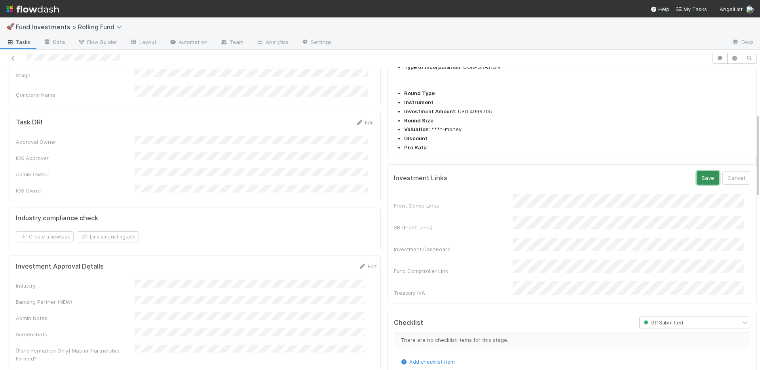
click at [697, 178] on button "Save" at bounding box center [708, 177] width 23 height 13
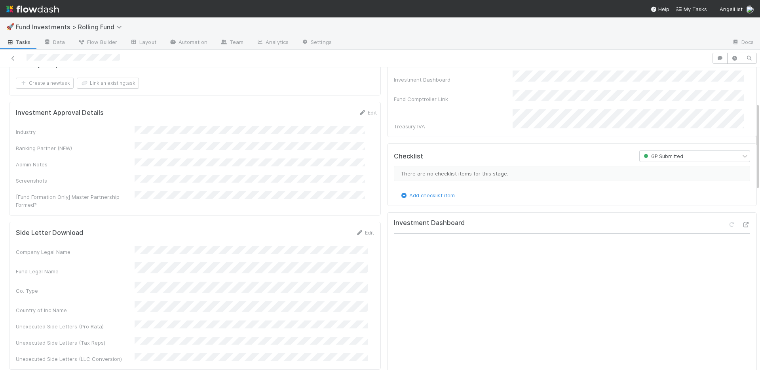
scroll to position [390, 0]
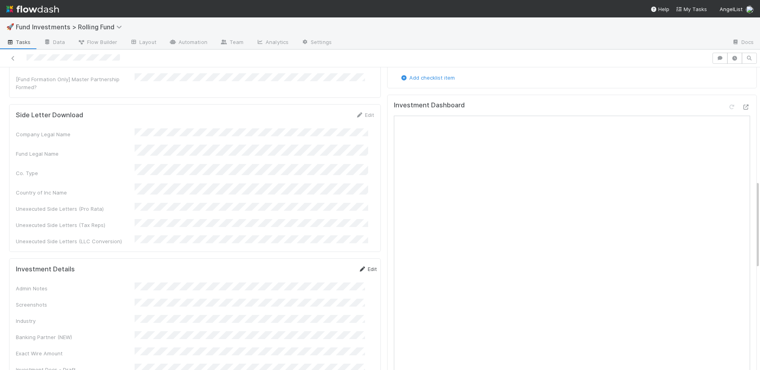
click at [358, 266] on link "Edit" at bounding box center [367, 269] width 19 height 6
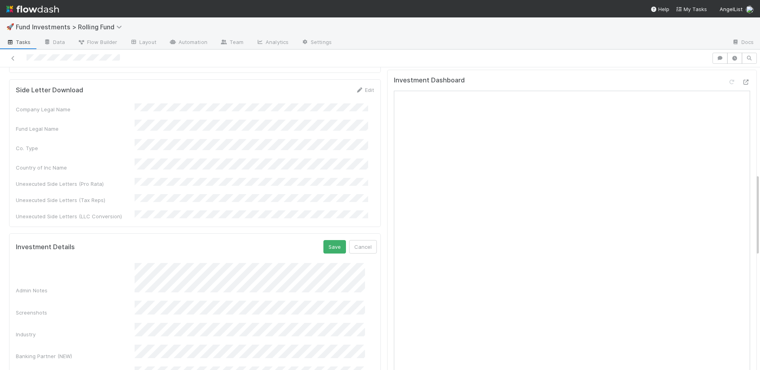
scroll to position [539, 0]
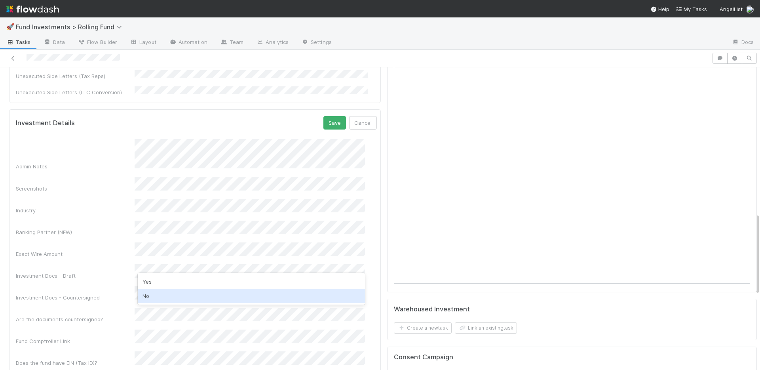
click at [159, 295] on div "No" at bounding box center [251, 296] width 227 height 14
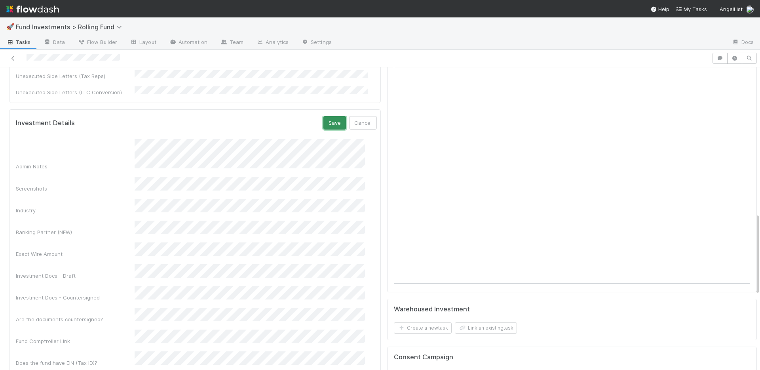
click at [324, 116] on button "Save" at bounding box center [335, 122] width 23 height 13
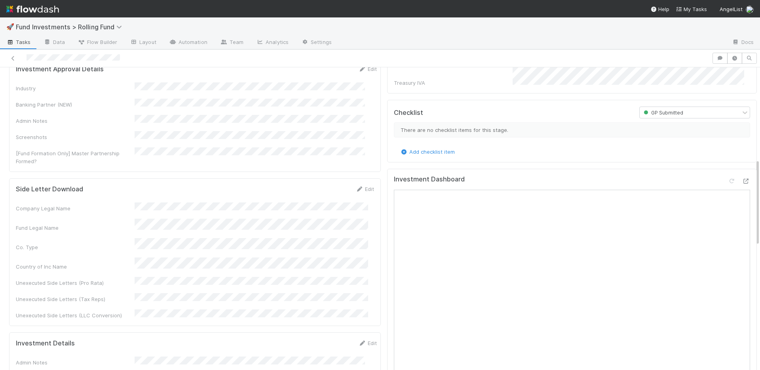
scroll to position [165, 0]
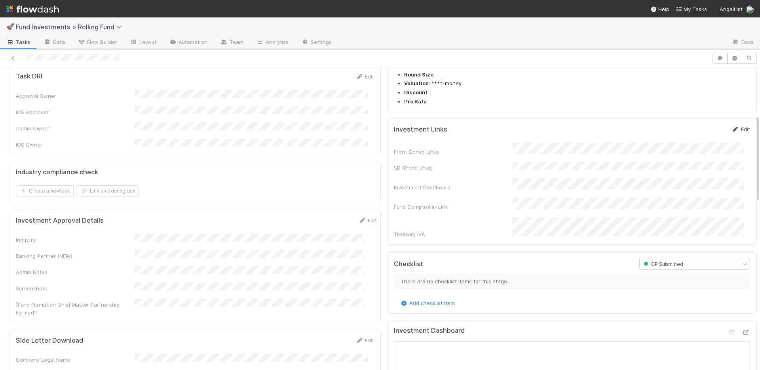
click at [736, 127] on link "Edit" at bounding box center [741, 129] width 19 height 6
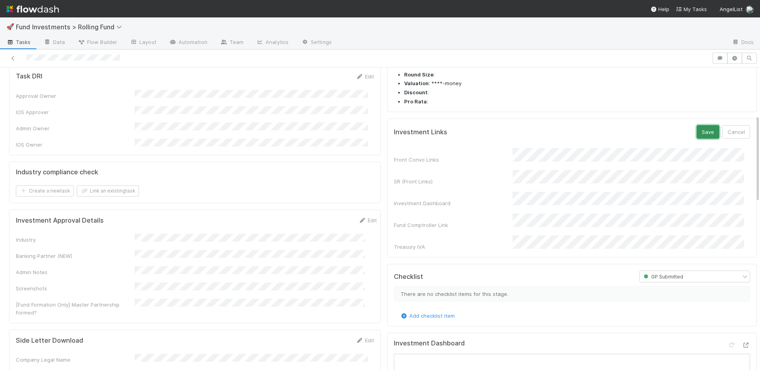
click at [697, 133] on button "Save" at bounding box center [708, 131] width 23 height 13
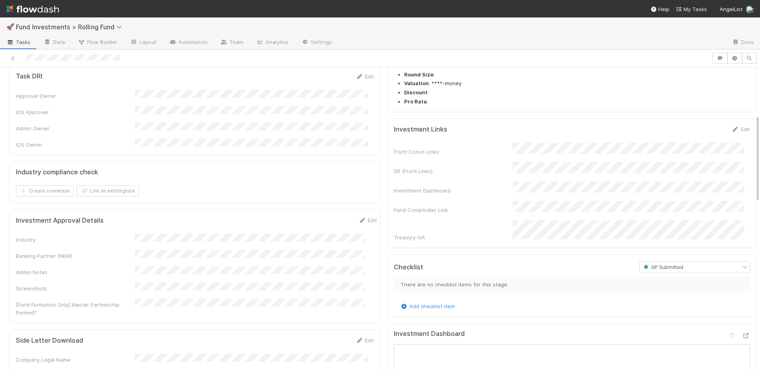
scroll to position [428, 0]
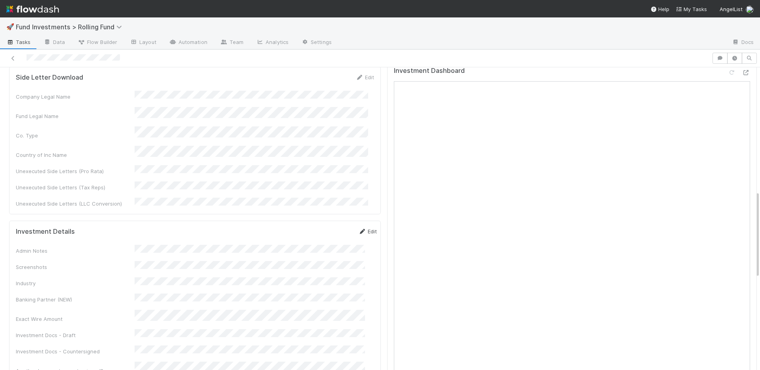
click at [358, 228] on link "Edit" at bounding box center [367, 231] width 19 height 6
click at [327, 227] on button "Save" at bounding box center [335, 233] width 23 height 13
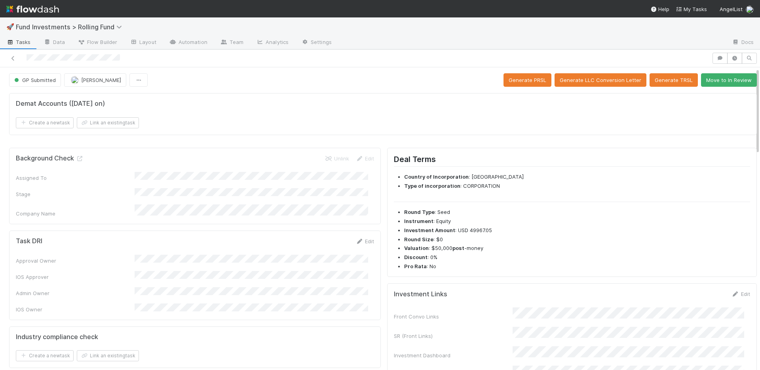
scroll to position [0, 0]
click at [707, 82] on button "Move to In Review" at bounding box center [729, 80] width 56 height 13
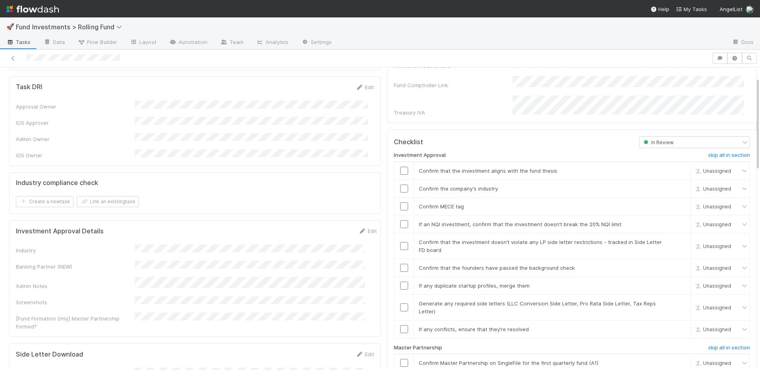
scroll to position [261, 0]
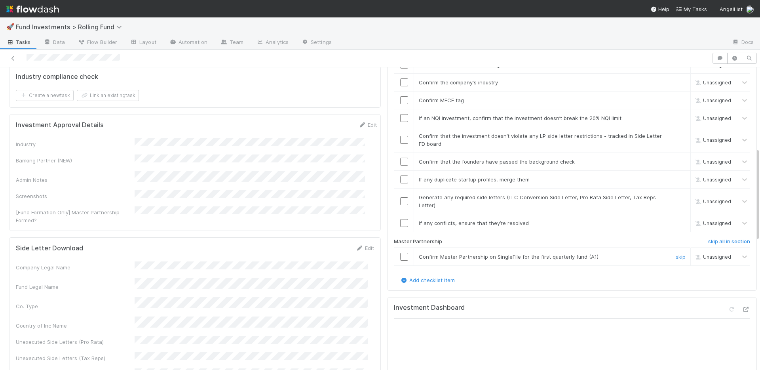
click at [400, 253] on input "checkbox" at bounding box center [404, 257] width 8 height 8
click at [676, 220] on link "skip" at bounding box center [681, 223] width 10 height 6
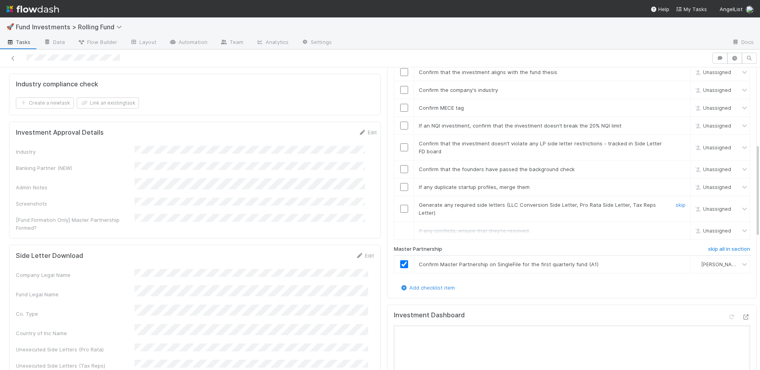
scroll to position [246, 0]
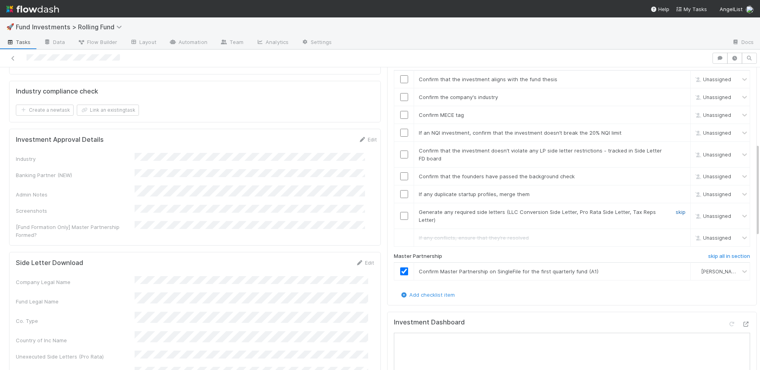
click at [676, 209] on link "skip" at bounding box center [681, 212] width 10 height 6
click at [676, 191] on link "skip" at bounding box center [681, 194] width 10 height 6
click at [400, 172] on input "checkbox" at bounding box center [404, 176] width 8 height 8
click at [400, 150] on input "checkbox" at bounding box center [404, 154] width 8 height 8
click at [400, 129] on input "checkbox" at bounding box center [404, 133] width 8 height 8
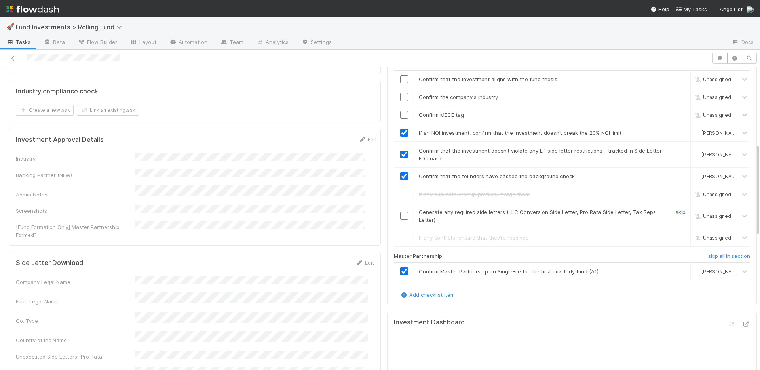
click at [676, 209] on link "skip" at bounding box center [681, 212] width 10 height 6
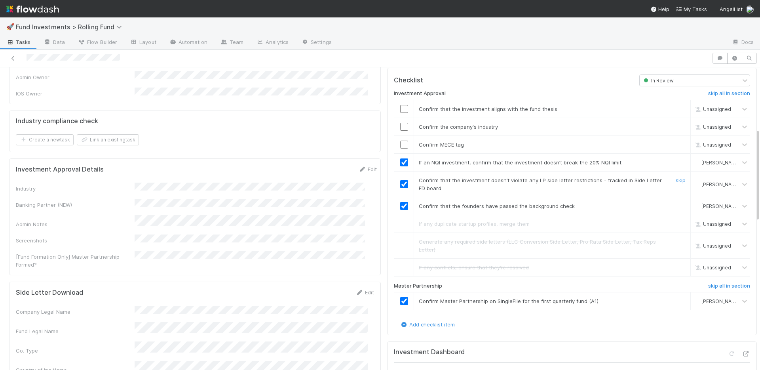
scroll to position [90, 0]
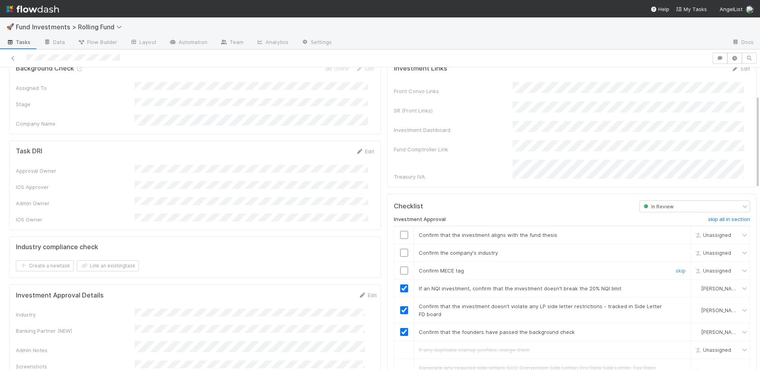
click at [400, 267] on input "checkbox" at bounding box center [404, 271] width 8 height 8
drag, startPoint x: 398, startPoint y: 242, endPoint x: 399, endPoint y: 227, distance: 15.1
click at [400, 249] on input "checkbox" at bounding box center [404, 253] width 8 height 8
click at [400, 231] on input "checkbox" at bounding box center [404, 235] width 8 height 8
click at [401, 249] on input "checkbox" at bounding box center [404, 253] width 8 height 8
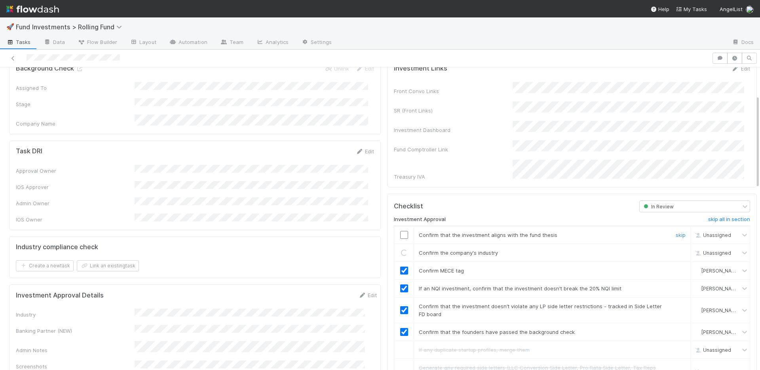
drag, startPoint x: 400, startPoint y: 225, endPoint x: 404, endPoint y: 223, distance: 4.8
click at [400, 231] on input "checkbox" at bounding box center [404, 235] width 8 height 8
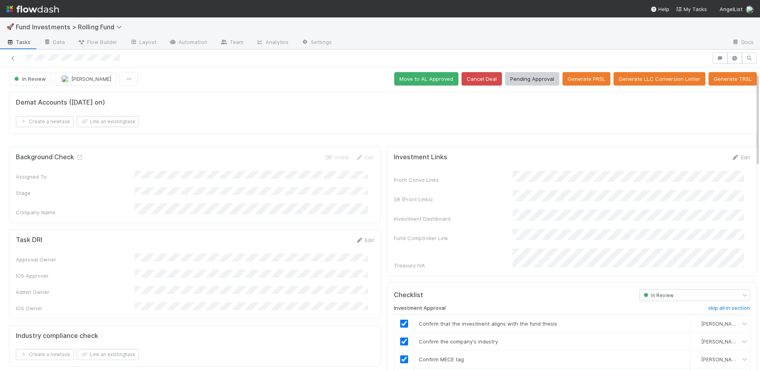
scroll to position [0, 0]
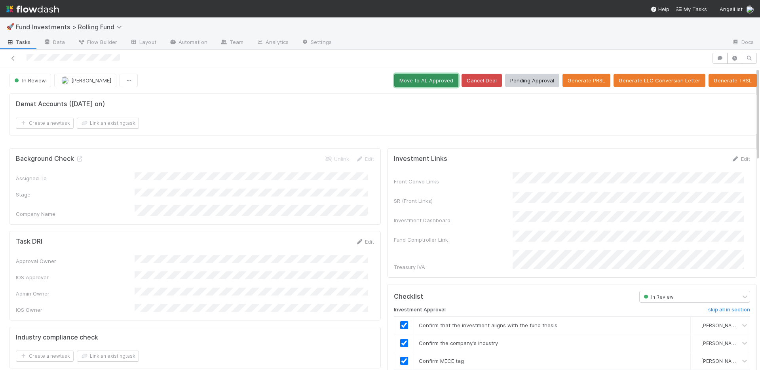
click at [424, 82] on button "Move to AL Approved" at bounding box center [426, 80] width 64 height 13
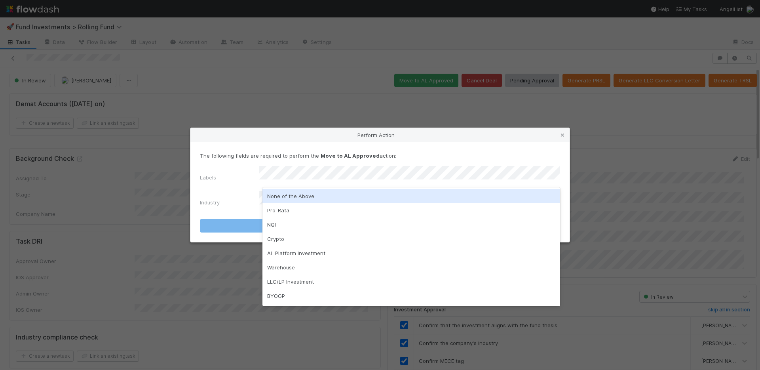
click at [302, 196] on div "None of the Above" at bounding box center [412, 196] width 298 height 14
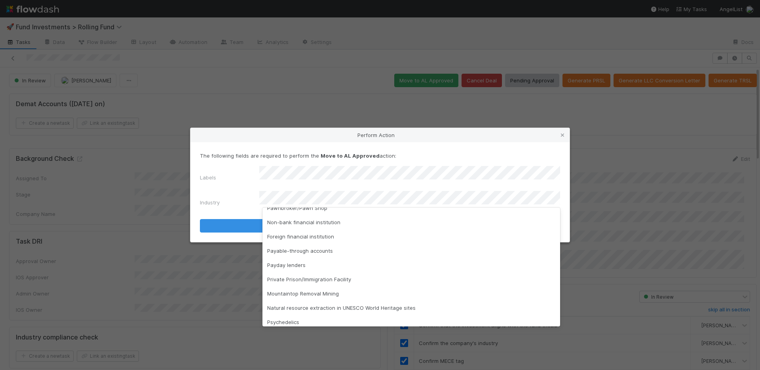
scroll to position [227, 0]
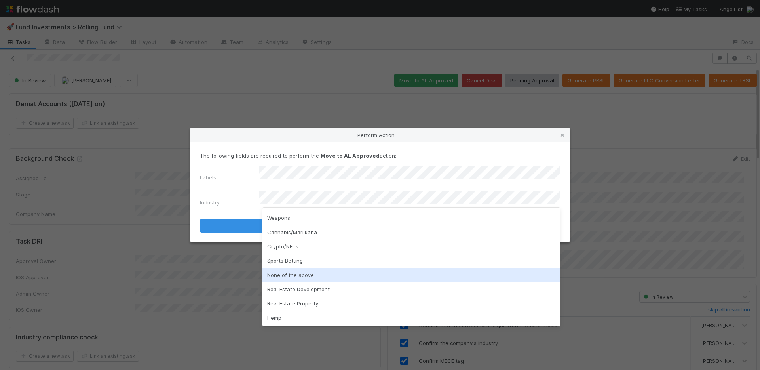
click at [306, 271] on div "None of the above" at bounding box center [412, 275] width 298 height 14
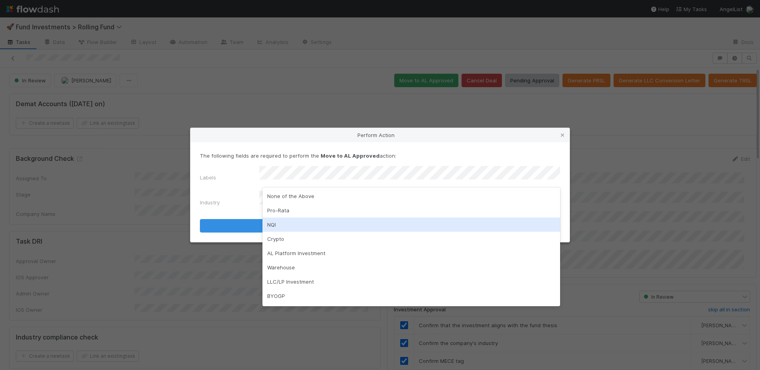
click at [300, 224] on div "NQI" at bounding box center [412, 224] width 298 height 14
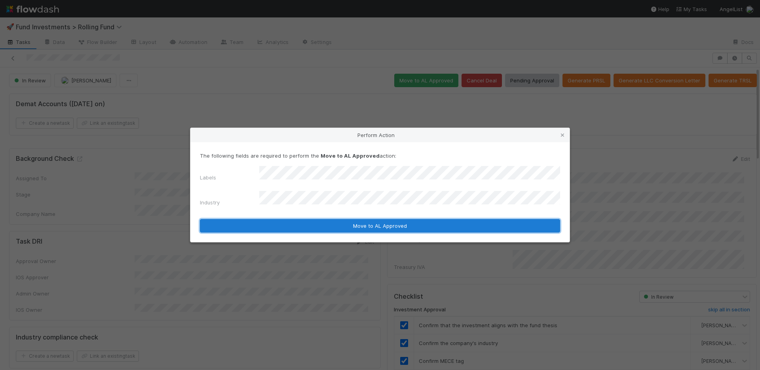
click at [325, 219] on button "Move to AL Approved" at bounding box center [380, 225] width 360 height 13
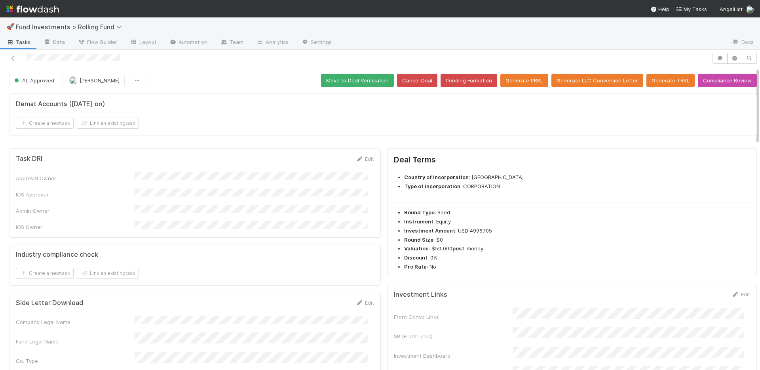
scroll to position [165, 0]
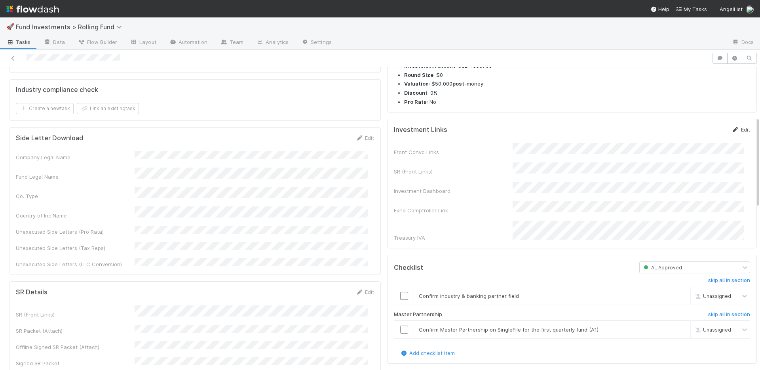
click at [732, 128] on link "Edit" at bounding box center [741, 129] width 19 height 6
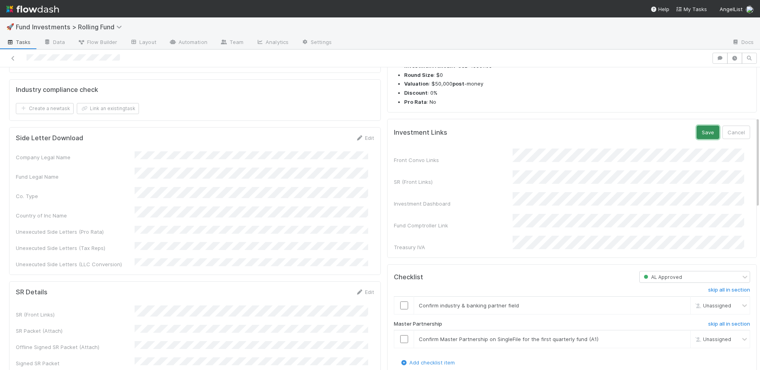
click at [697, 133] on button "Save" at bounding box center [708, 132] width 23 height 13
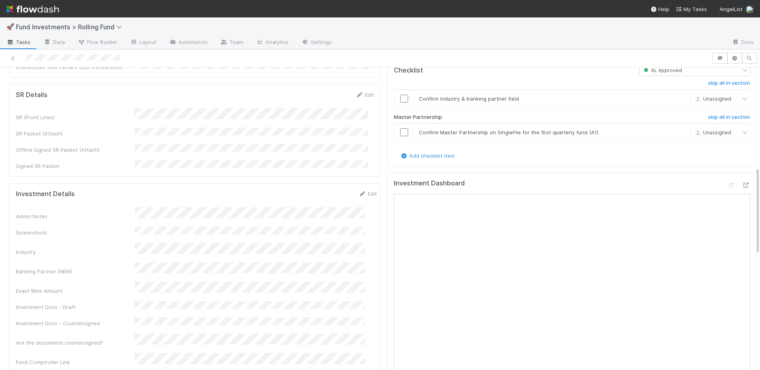
scroll to position [406, 0]
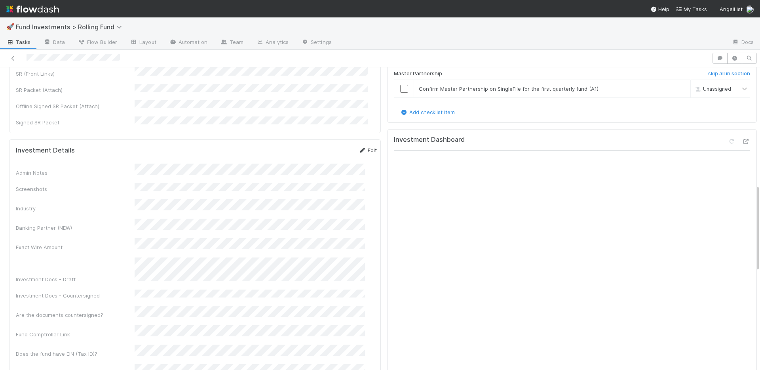
click at [358, 147] on link "Edit" at bounding box center [367, 150] width 19 height 6
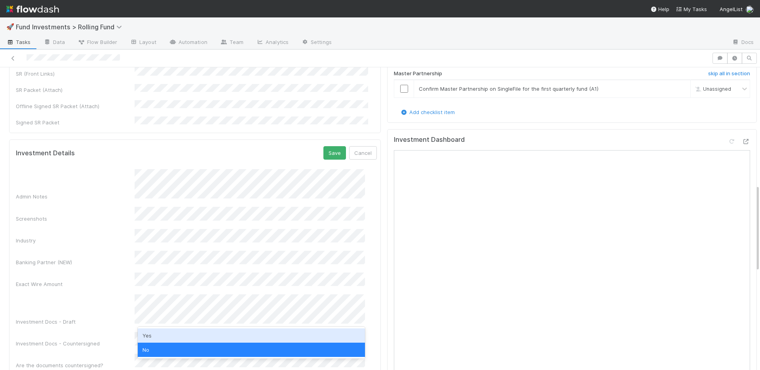
click at [154, 334] on div "Yes" at bounding box center [251, 335] width 227 height 14
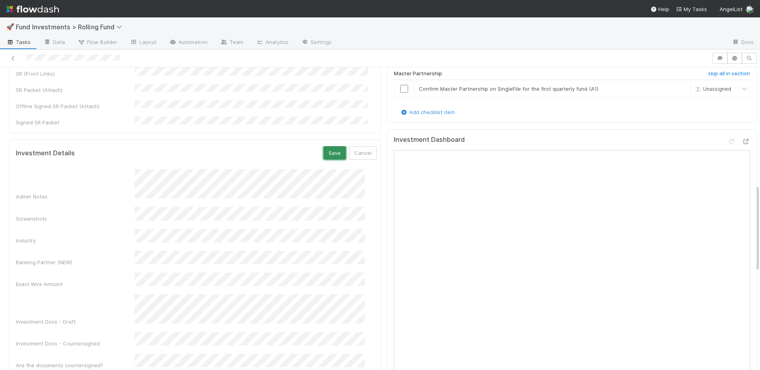
click at [324, 146] on button "Save" at bounding box center [335, 152] width 23 height 13
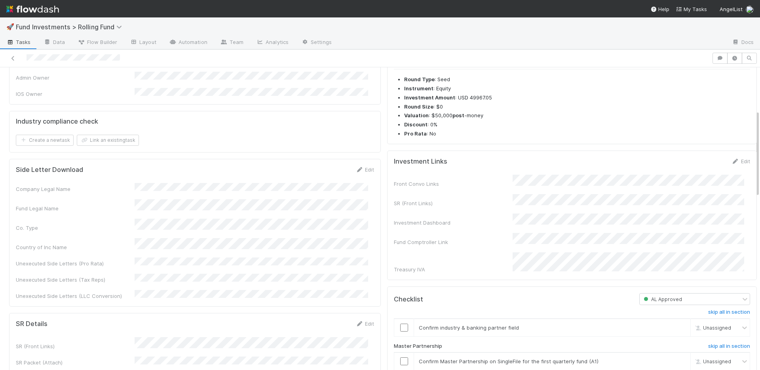
scroll to position [283, 0]
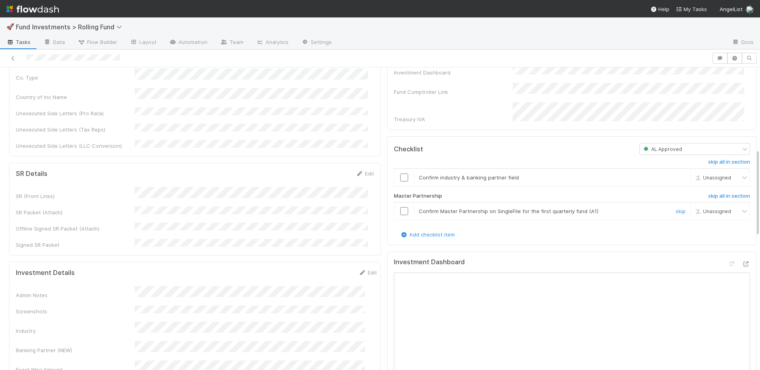
drag, startPoint x: 398, startPoint y: 202, endPoint x: 399, endPoint y: 192, distance: 9.6
click at [400, 207] on input "checkbox" at bounding box center [404, 211] width 8 height 8
click at [400, 173] on input "checkbox" at bounding box center [404, 177] width 8 height 8
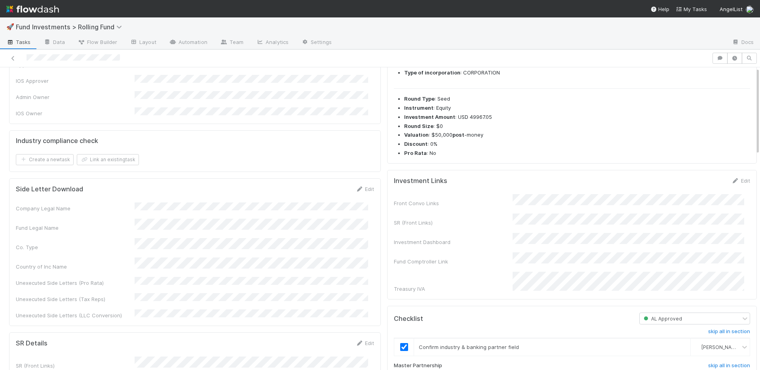
scroll to position [0, 0]
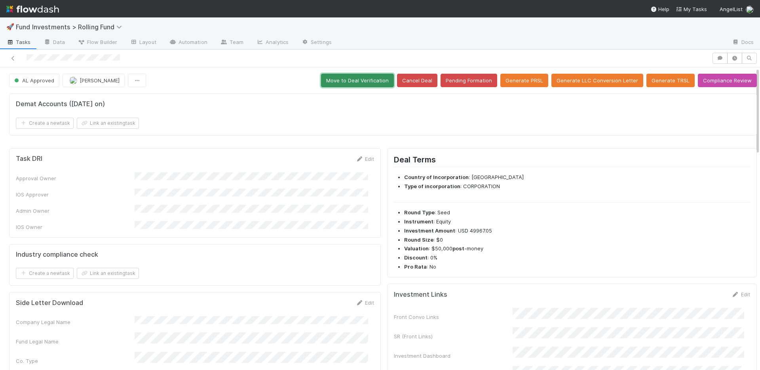
click at [351, 80] on button "Move to Deal Verification" at bounding box center [357, 80] width 73 height 13
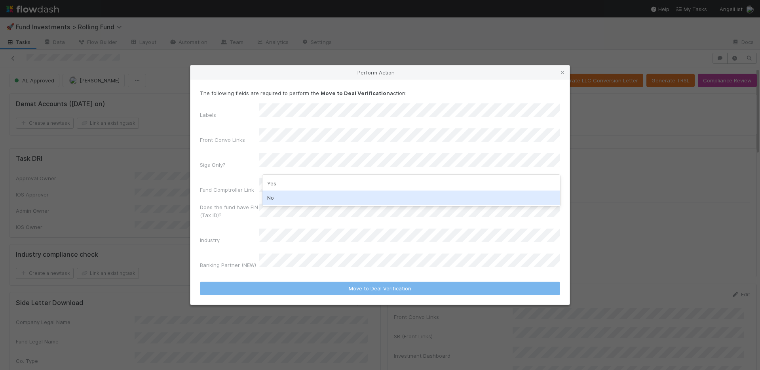
click at [290, 197] on div "No" at bounding box center [412, 197] width 298 height 14
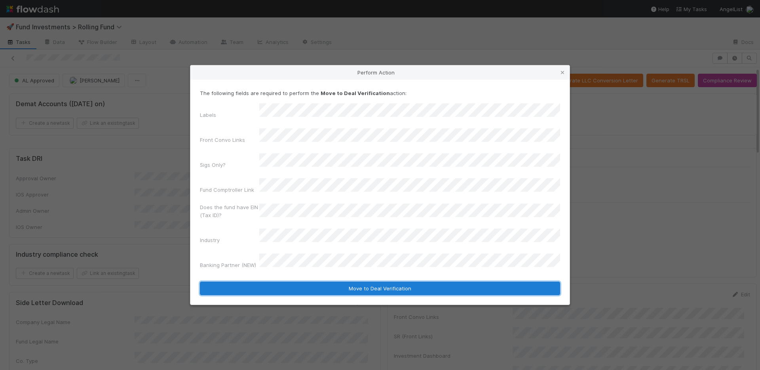
click at [325, 282] on button "Move to Deal Verification" at bounding box center [380, 288] width 360 height 13
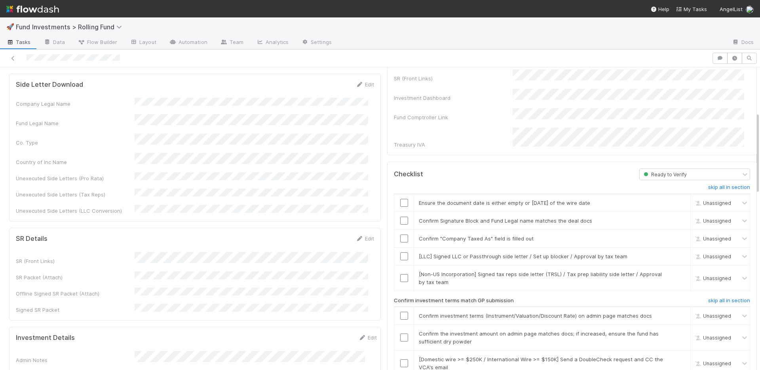
scroll to position [166, 0]
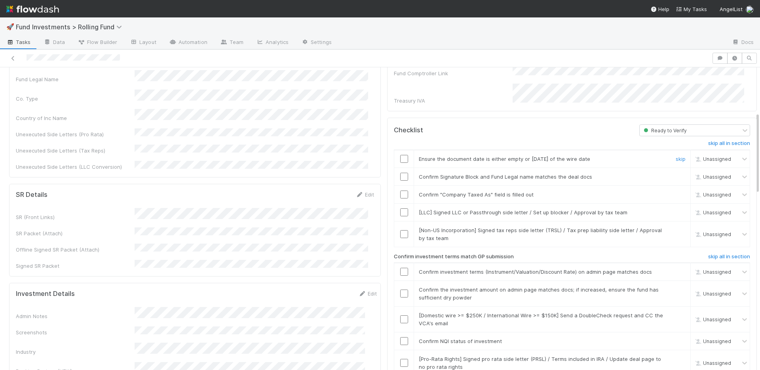
click at [400, 150] on td at bounding box center [404, 159] width 20 height 18
click at [400, 173] on input "checkbox" at bounding box center [404, 177] width 8 height 8
click at [400, 190] on input "checkbox" at bounding box center [404, 194] width 8 height 8
click at [400, 155] on input "checkbox" at bounding box center [404, 159] width 8 height 8
click at [676, 209] on link "skip" at bounding box center [681, 212] width 10 height 6
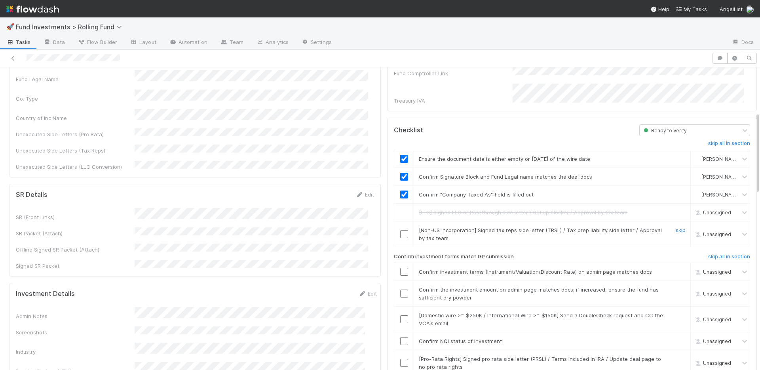
click at [676, 227] on link "skip" at bounding box center [681, 230] width 10 height 6
click at [400, 268] on input "checkbox" at bounding box center [404, 272] width 8 height 8
click at [400, 290] on input "checkbox" at bounding box center [404, 294] width 8 height 8
click at [400, 337] on input "checkbox" at bounding box center [404, 341] width 8 height 8
click at [676, 356] on link "skip" at bounding box center [681, 359] width 10 height 6
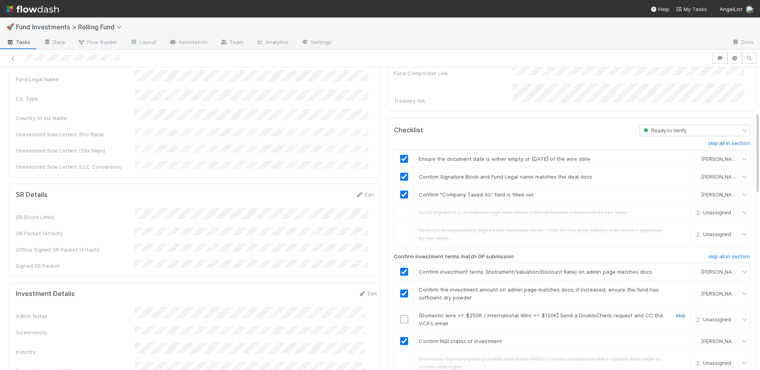
click at [676, 312] on link "skip" at bounding box center [681, 315] width 10 height 6
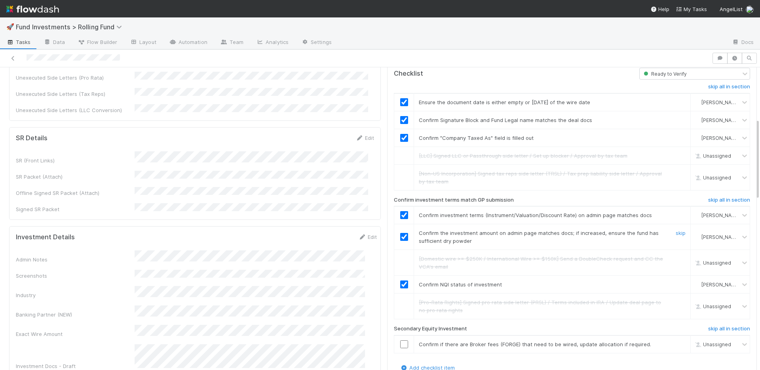
scroll to position [281, 0]
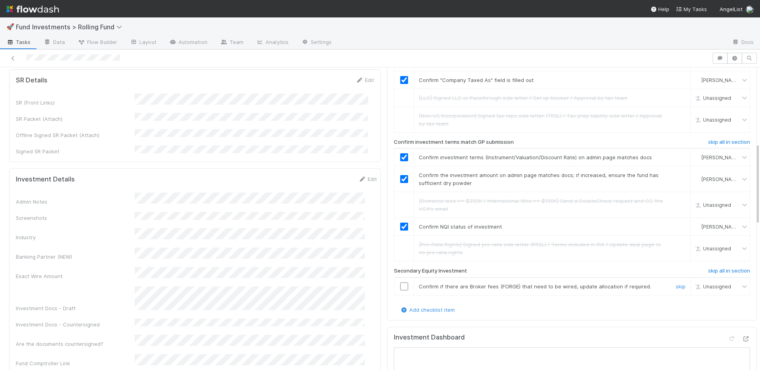
click at [400, 282] on input "checkbox" at bounding box center [404, 286] width 8 height 8
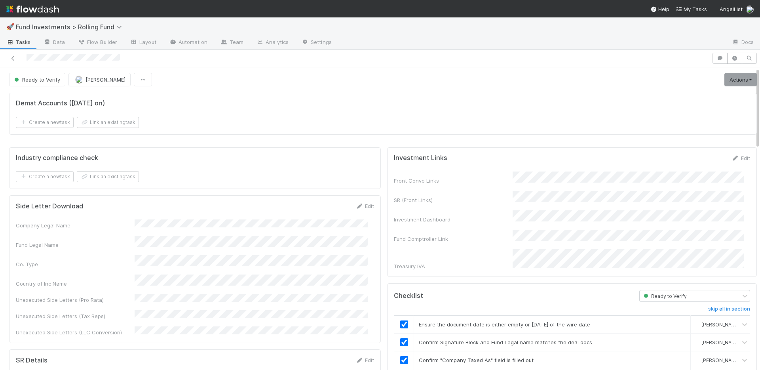
scroll to position [0, 0]
click at [730, 76] on link "Actions" at bounding box center [741, 80] width 32 height 13
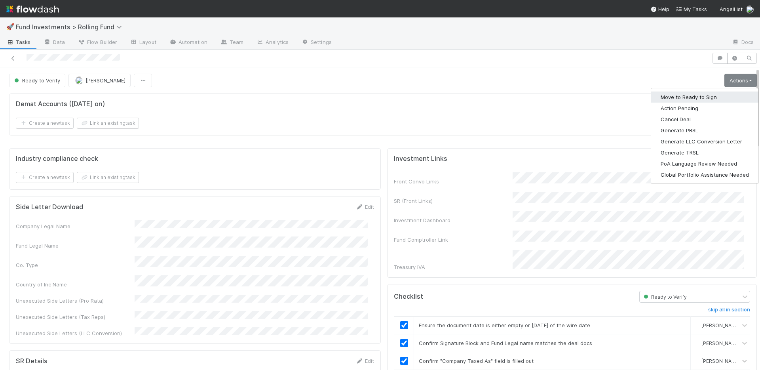
click at [696, 95] on button "Move to Ready to Sign" at bounding box center [704, 96] width 107 height 11
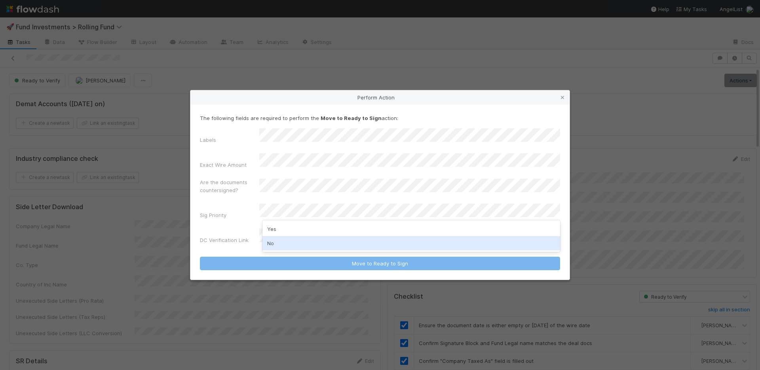
click at [281, 240] on div "No" at bounding box center [412, 243] width 298 height 14
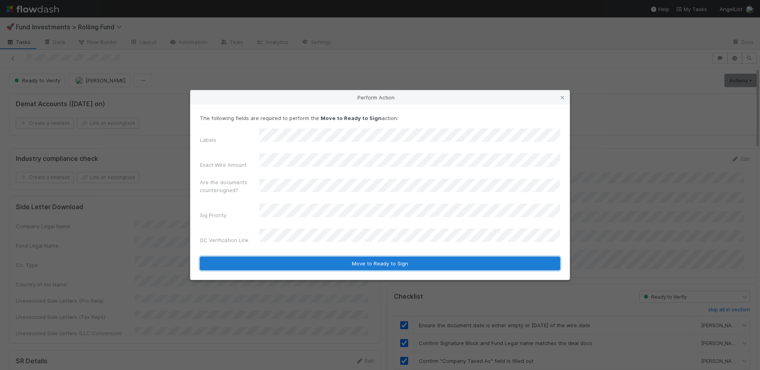
click at [309, 257] on button "Move to Ready to Sign" at bounding box center [380, 263] width 360 height 13
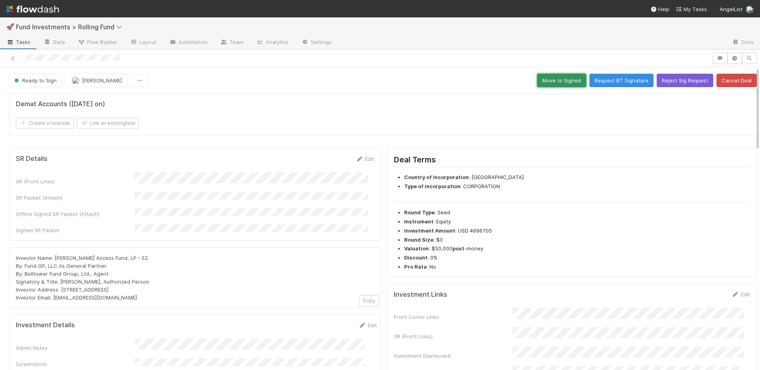
click at [555, 82] on button "Move to Signed" at bounding box center [561, 80] width 49 height 13
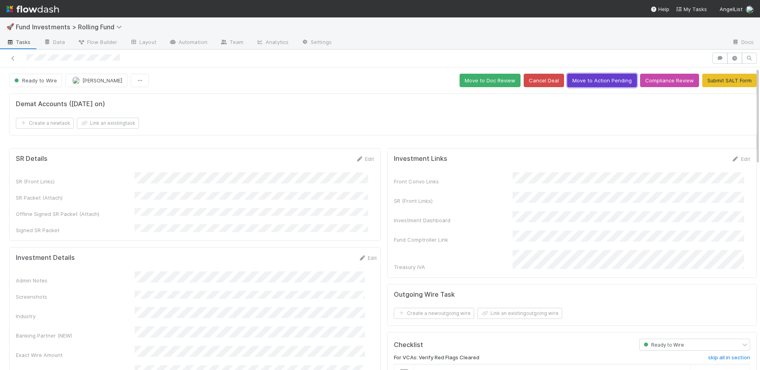
click at [590, 82] on button "Move to Action Pending" at bounding box center [603, 80] width 70 height 13
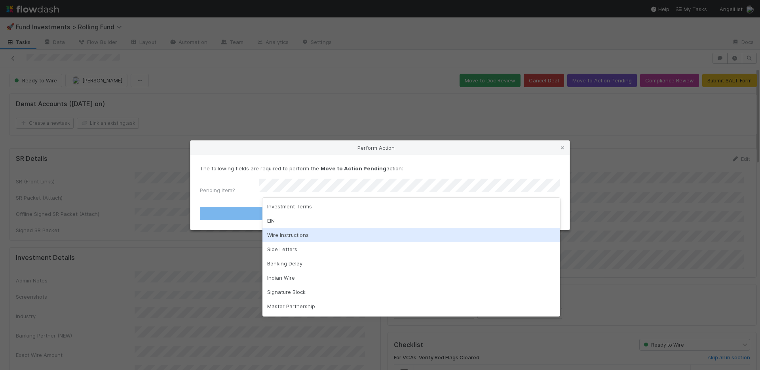
drag, startPoint x: 324, startPoint y: 230, endPoint x: 326, endPoint y: 221, distance: 8.6
click at [324, 230] on div "Wire Instructions" at bounding box center [412, 235] width 298 height 14
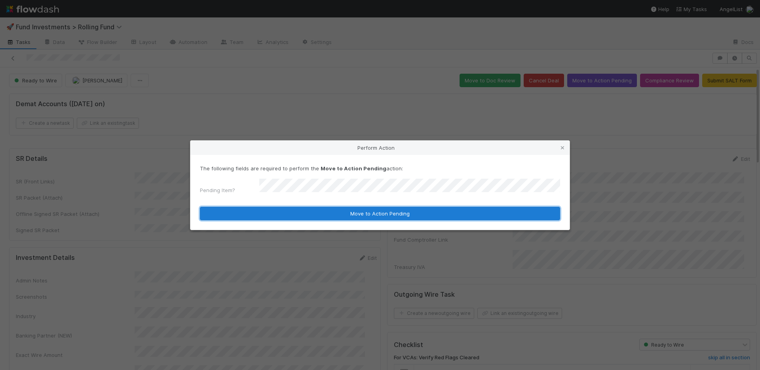
click at [331, 212] on button "Move to Action Pending" at bounding box center [380, 213] width 360 height 13
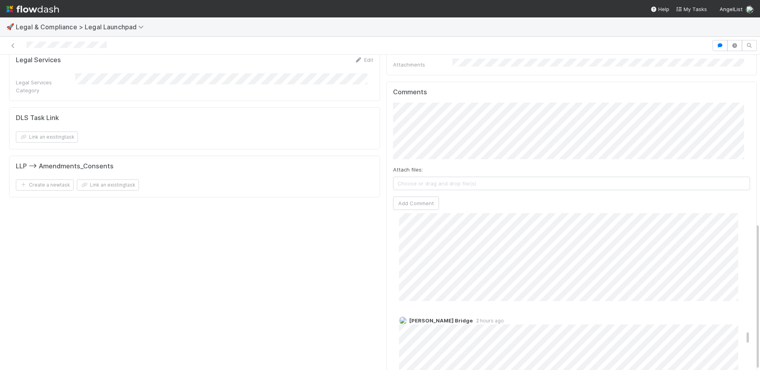
scroll to position [1414, 0]
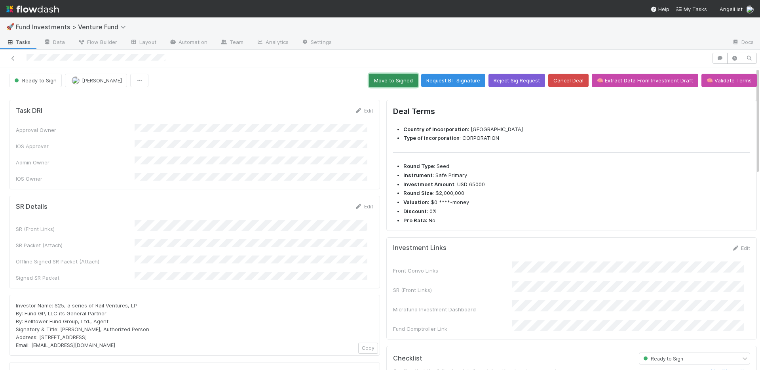
click at [384, 79] on button "Move to Signed" at bounding box center [393, 80] width 49 height 13
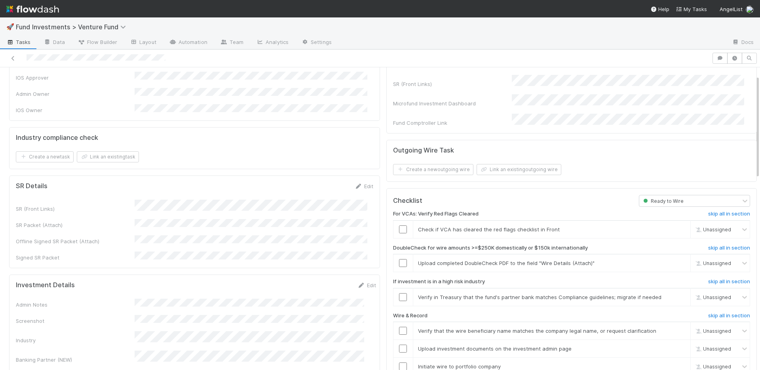
scroll to position [71, 0]
click at [399, 223] on input "checkbox" at bounding box center [403, 227] width 8 height 8
click at [676, 257] on link "skip" at bounding box center [681, 260] width 10 height 6
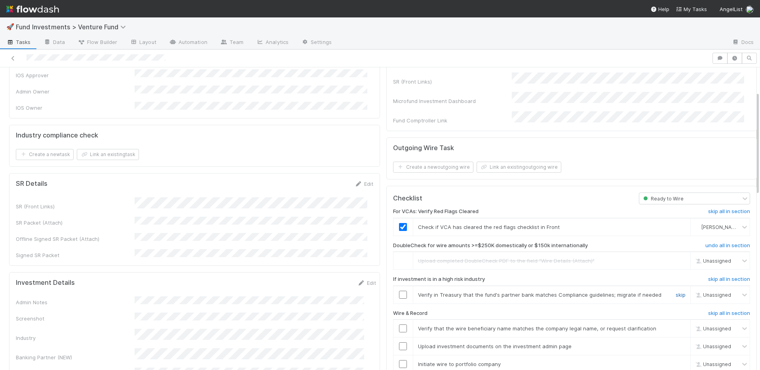
click at [676, 291] on link "skip" at bounding box center [681, 294] width 10 height 6
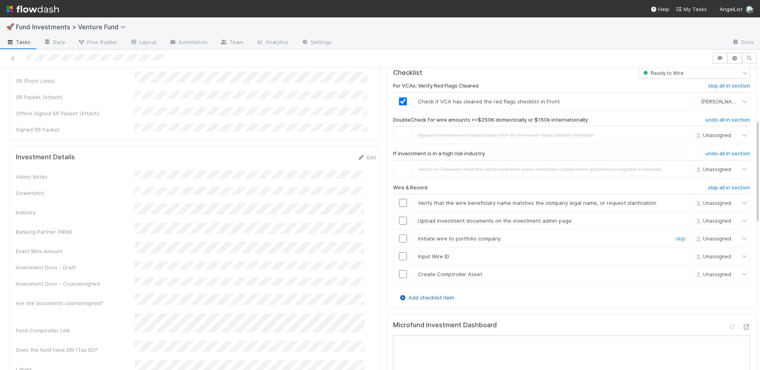
scroll to position [199, 0]
click at [399, 268] on input "checkbox" at bounding box center [403, 272] width 8 height 8
click at [399, 250] on input "checkbox" at bounding box center [403, 254] width 8 height 8
click at [399, 232] on input "checkbox" at bounding box center [403, 236] width 8 height 8
drag, startPoint x: 397, startPoint y: 210, endPoint x: 398, endPoint y: 202, distance: 8.4
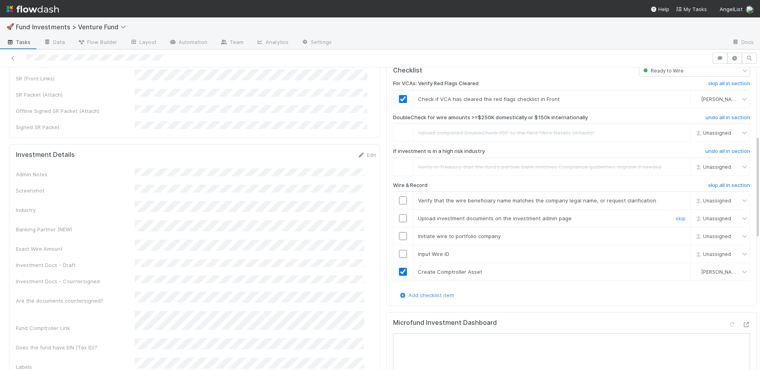
click at [399, 214] on input "checkbox" at bounding box center [403, 218] width 8 height 8
click at [399, 196] on input "checkbox" at bounding box center [403, 200] width 8 height 8
click at [399, 214] on input "checkbox" at bounding box center [403, 218] width 8 height 8
click at [399, 232] on input "checkbox" at bounding box center [403, 236] width 8 height 8
click at [399, 196] on input "checkbox" at bounding box center [403, 200] width 8 height 8
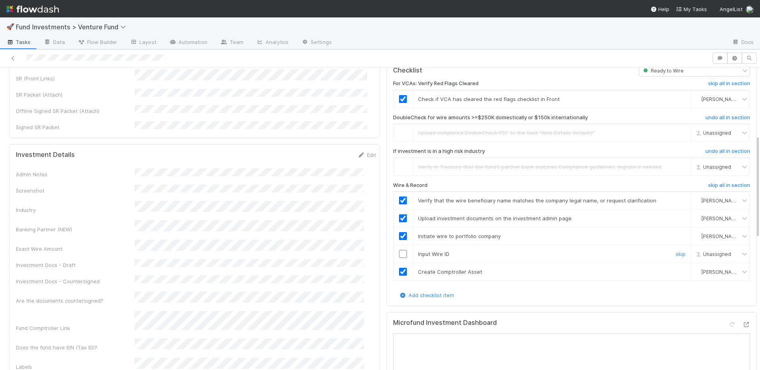
drag, startPoint x: 398, startPoint y: 245, endPoint x: 484, endPoint y: 204, distance: 94.8
click at [399, 250] on input "checkbox" at bounding box center [403, 254] width 8 height 8
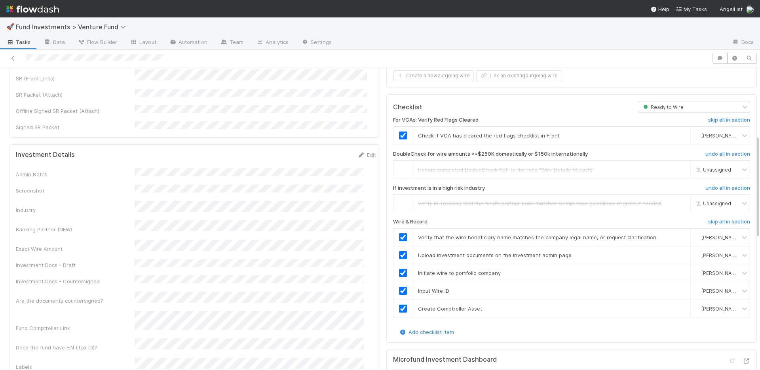
scroll to position [0, 0]
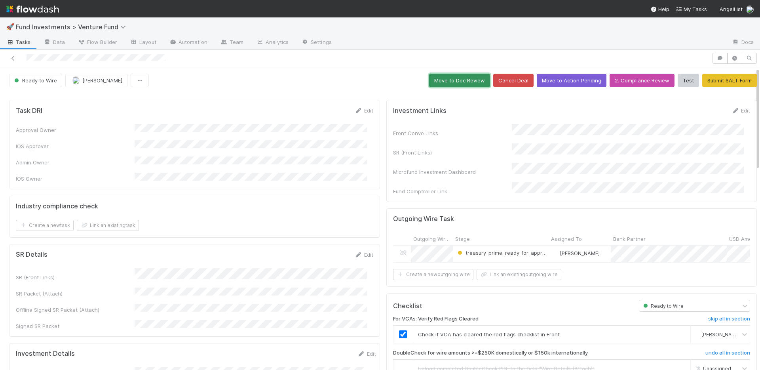
click at [465, 79] on button "Move to Doc Review" at bounding box center [459, 80] width 61 height 13
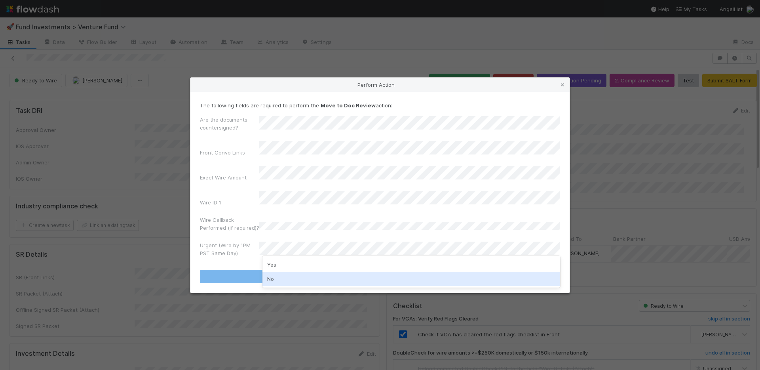
click at [285, 272] on div "No" at bounding box center [412, 279] width 298 height 14
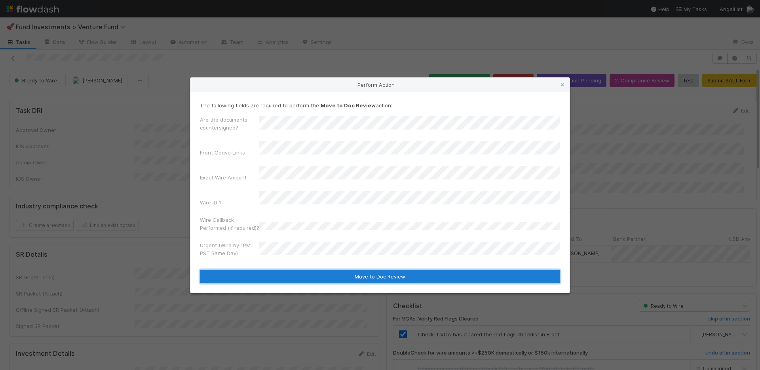
click at [288, 270] on button "Move to Doc Review" at bounding box center [380, 276] width 360 height 13
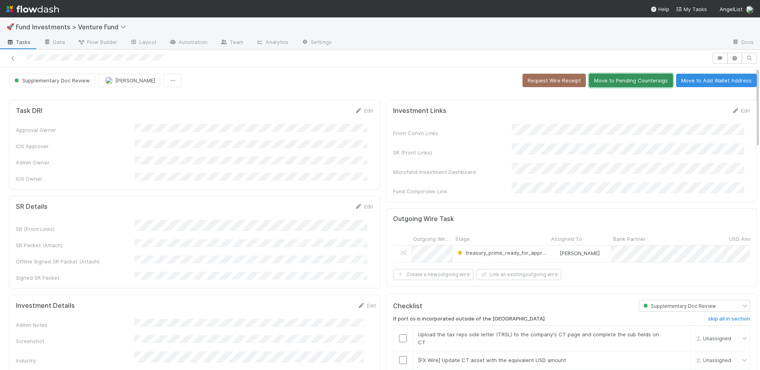
click at [621, 82] on button "Move to Pending Countersigs" at bounding box center [631, 80] width 84 height 13
